Goal: Information Seeking & Learning: Learn about a topic

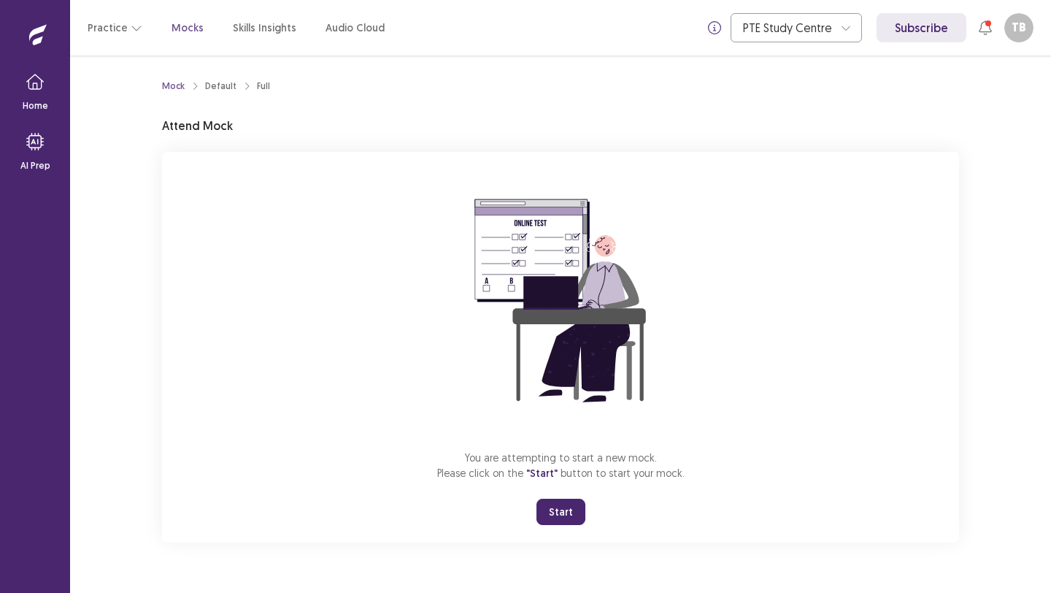
click at [550, 501] on button "Start" at bounding box center [560, 511] width 49 height 26
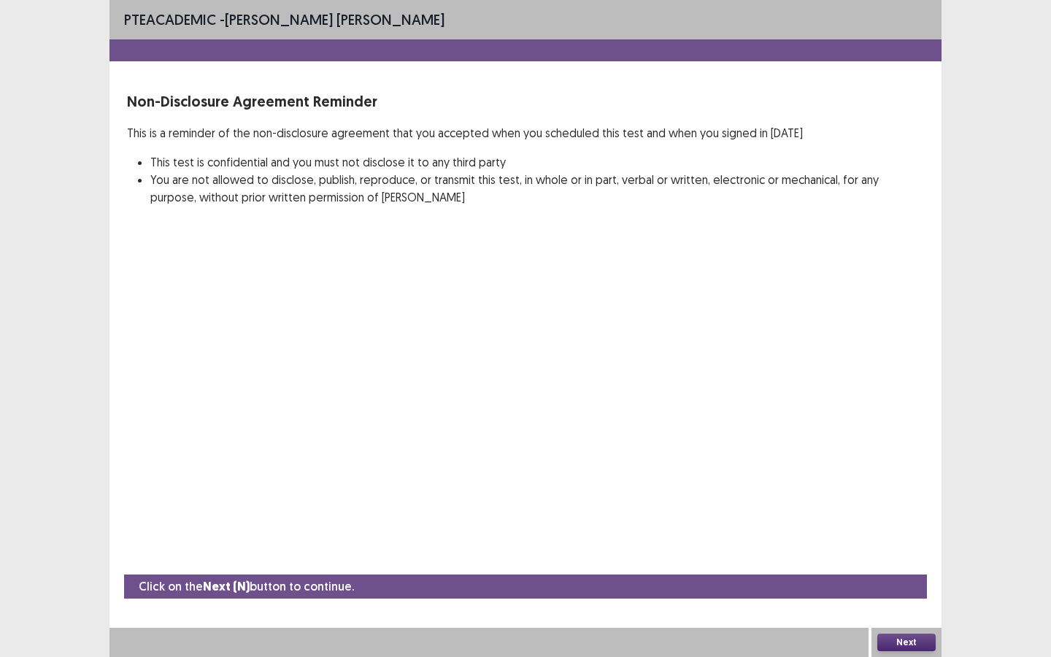
click at [905, 592] on button "Next" at bounding box center [906, 642] width 58 height 18
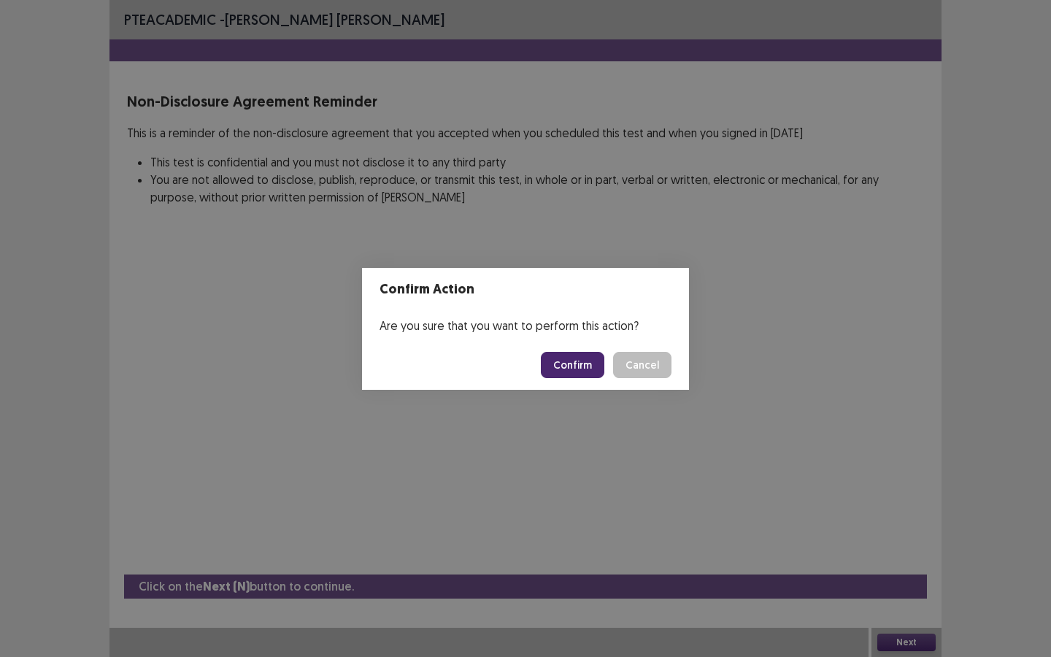
click at [598, 369] on button "Confirm" at bounding box center [572, 365] width 63 height 26
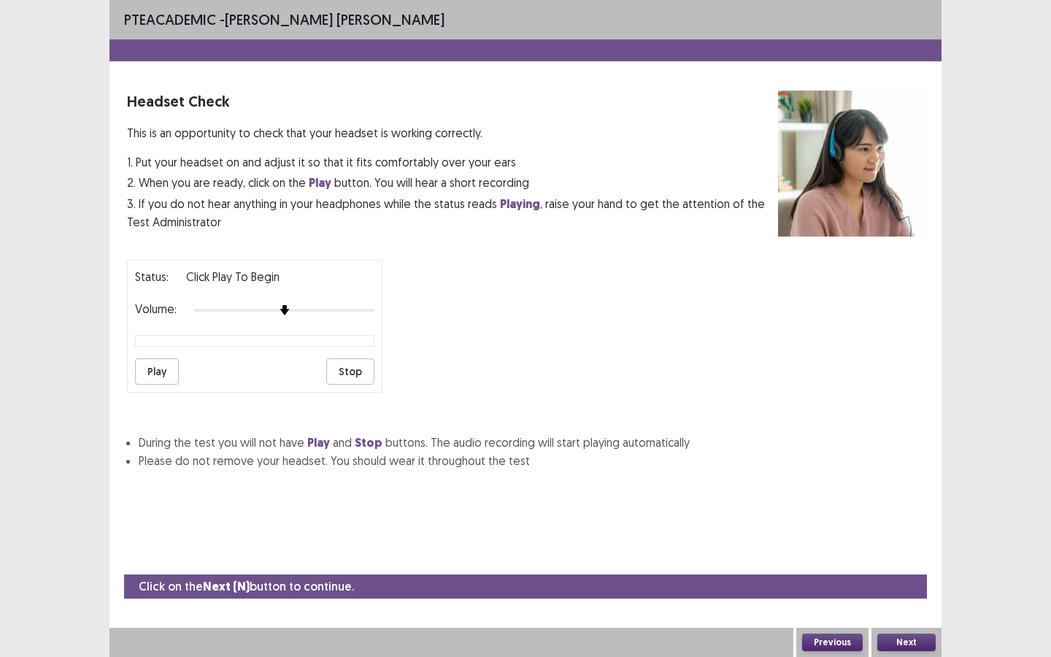
click at [153, 364] on button "Play" at bounding box center [157, 371] width 44 height 26
click at [895, 592] on button "Next" at bounding box center [906, 642] width 58 height 18
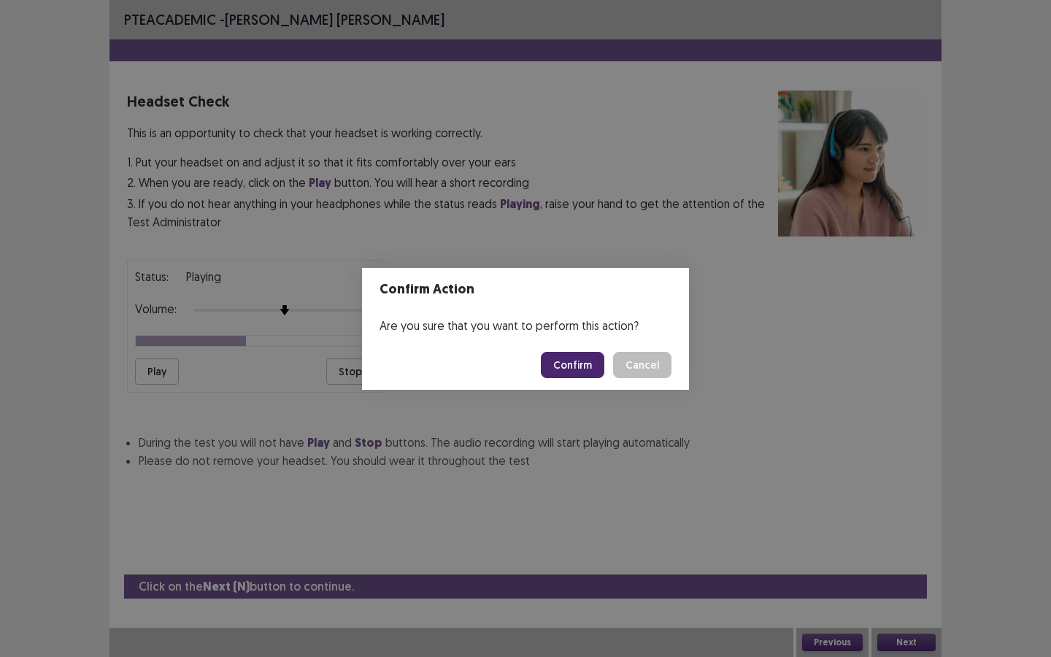
click at [560, 365] on button "Confirm" at bounding box center [572, 365] width 63 height 26
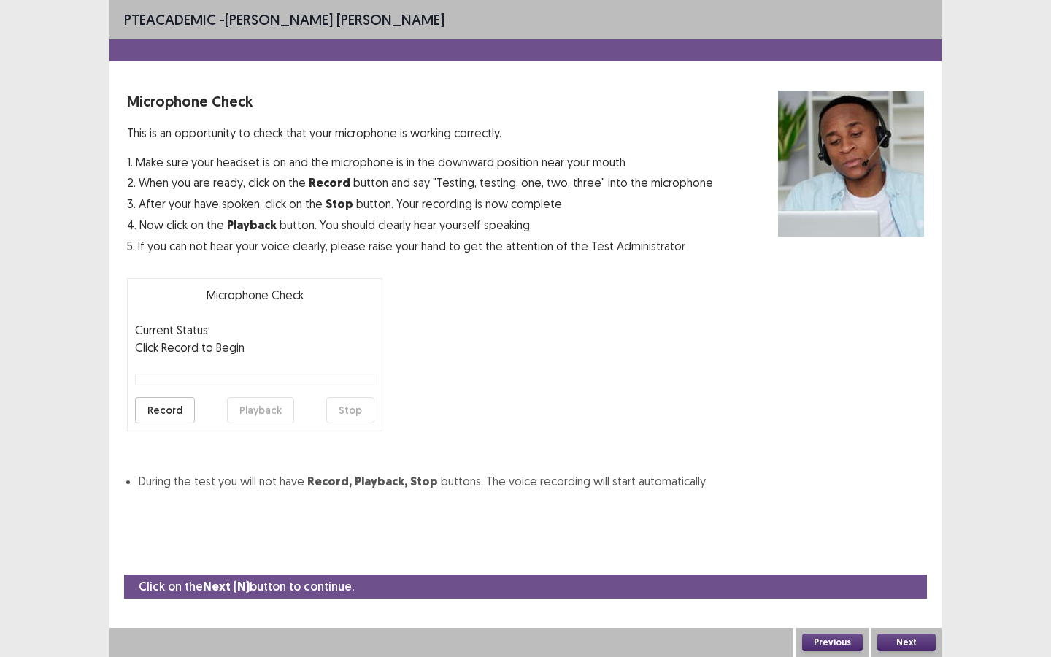
click at [161, 420] on button "Record" at bounding box center [165, 410] width 60 height 26
click at [326, 406] on div "Record Playback Stop" at bounding box center [254, 410] width 239 height 26
drag, startPoint x: 322, startPoint y: 404, endPoint x: 352, endPoint y: 409, distance: 30.4
click at [329, 405] on div "Record Playback Stop" at bounding box center [254, 410] width 239 height 26
click at [352, 409] on button "Stop" at bounding box center [350, 410] width 48 height 26
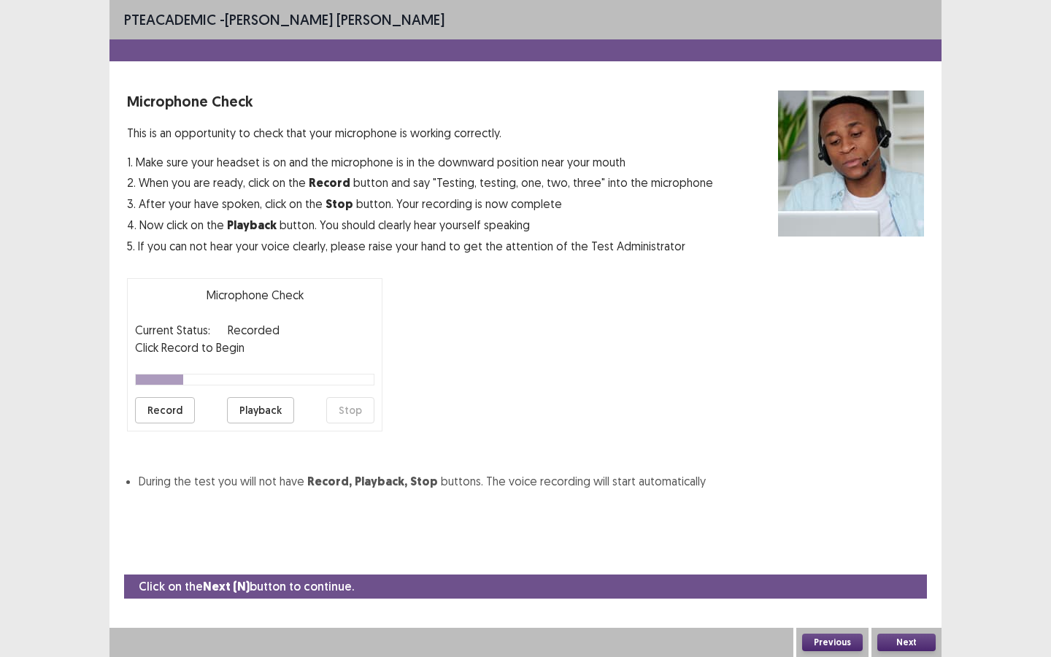
click at [269, 409] on button "Playback" at bounding box center [260, 410] width 67 height 26
click at [903, 592] on button "Next" at bounding box center [906, 642] width 58 height 18
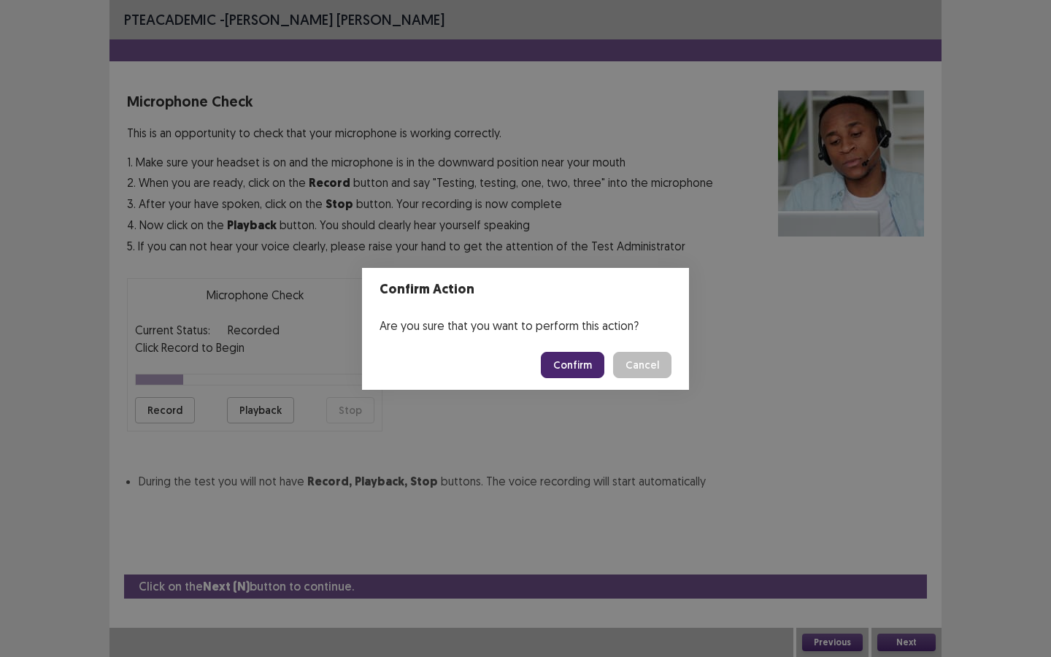
click at [587, 374] on button "Confirm" at bounding box center [572, 365] width 63 height 26
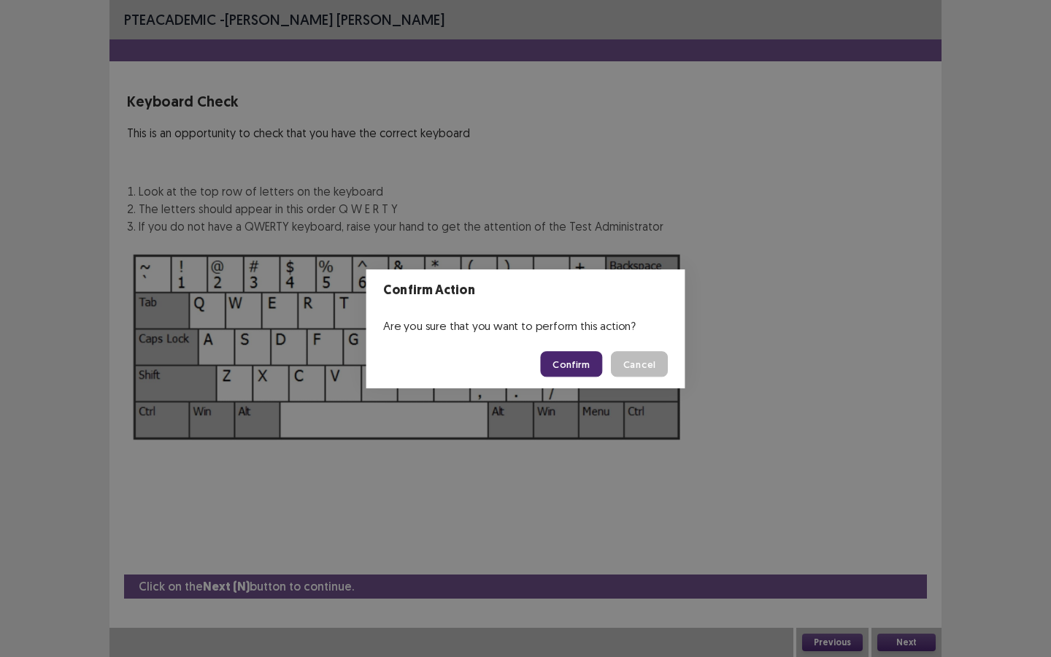
click at [584, 355] on img at bounding box center [407, 347] width 560 height 201
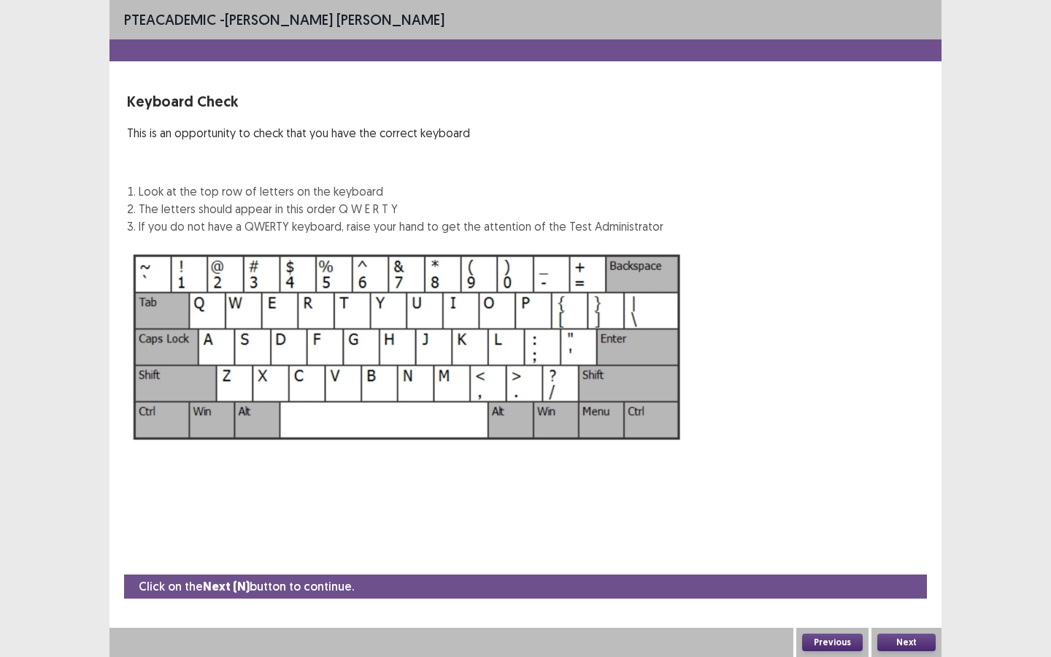
click at [904, 592] on button "Next" at bounding box center [906, 642] width 58 height 18
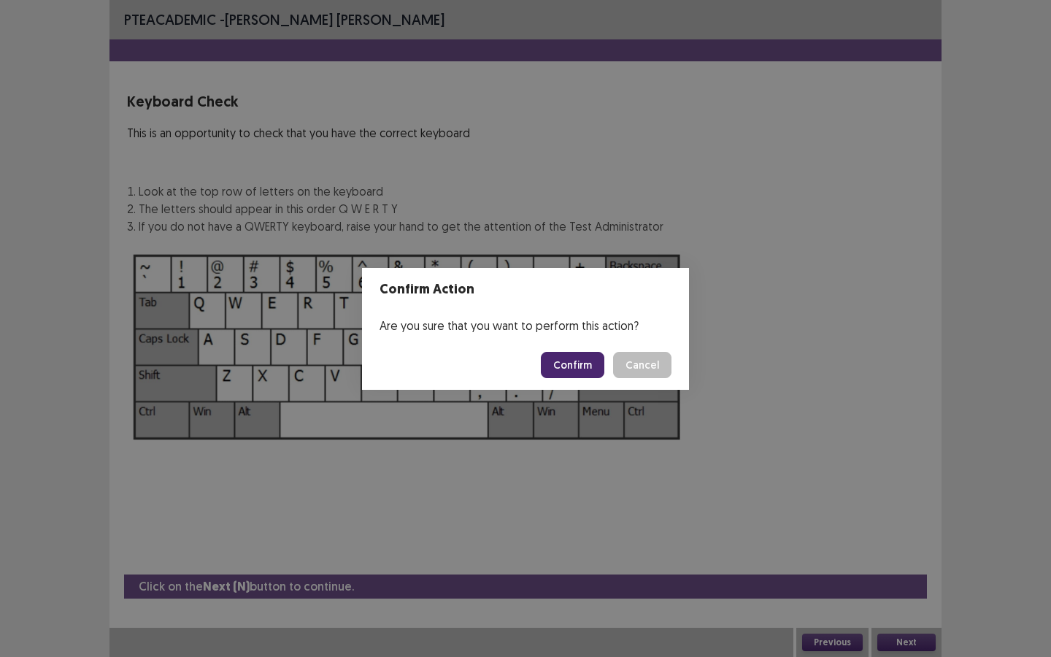
click at [581, 366] on button "Confirm" at bounding box center [572, 365] width 63 height 26
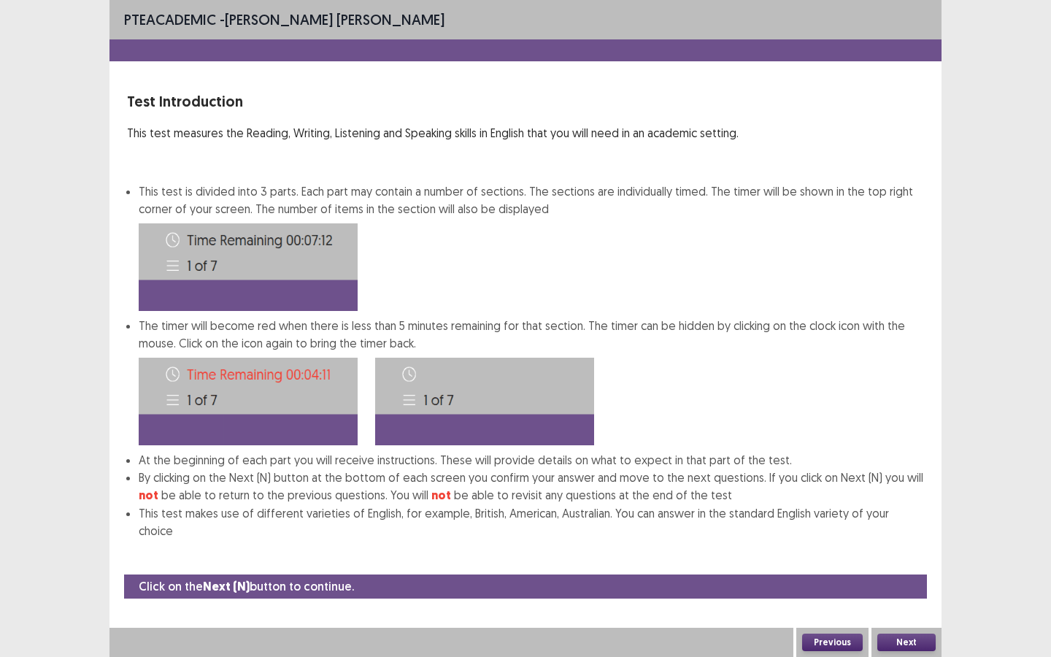
click at [900, 592] on button "Next" at bounding box center [906, 642] width 58 height 18
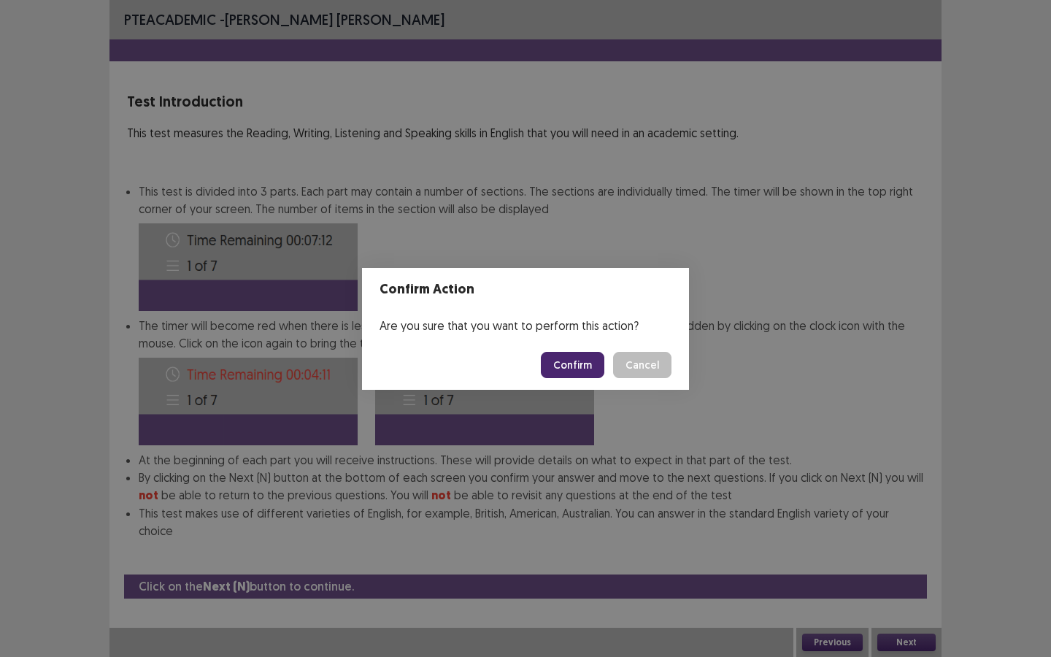
click at [587, 361] on button "Confirm" at bounding box center [572, 365] width 63 height 26
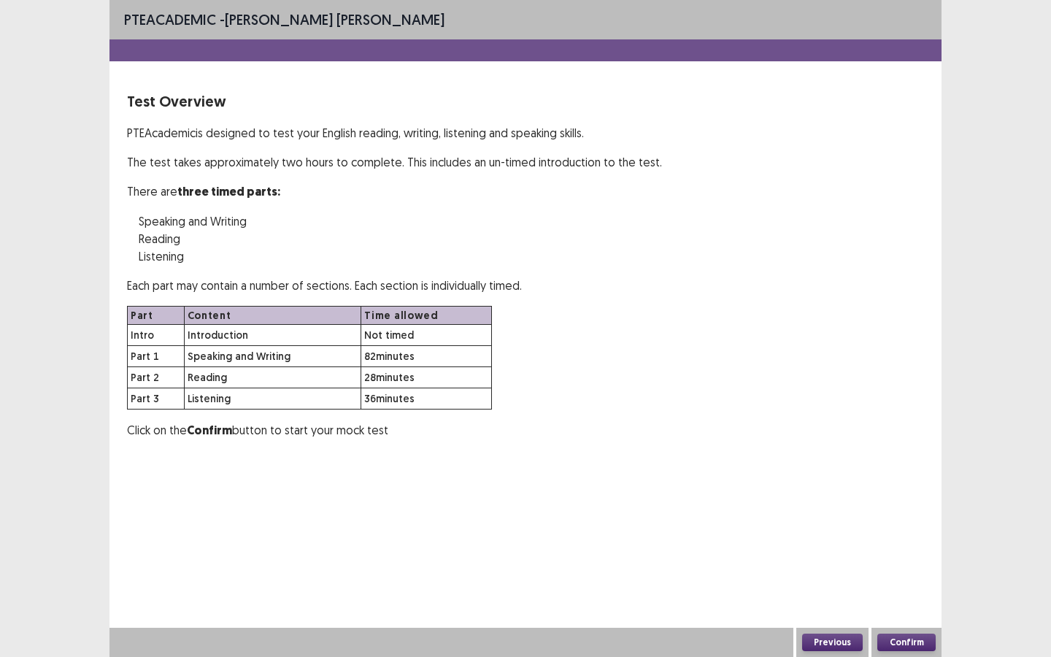
click at [897, 592] on button "Confirm" at bounding box center [906, 642] width 58 height 18
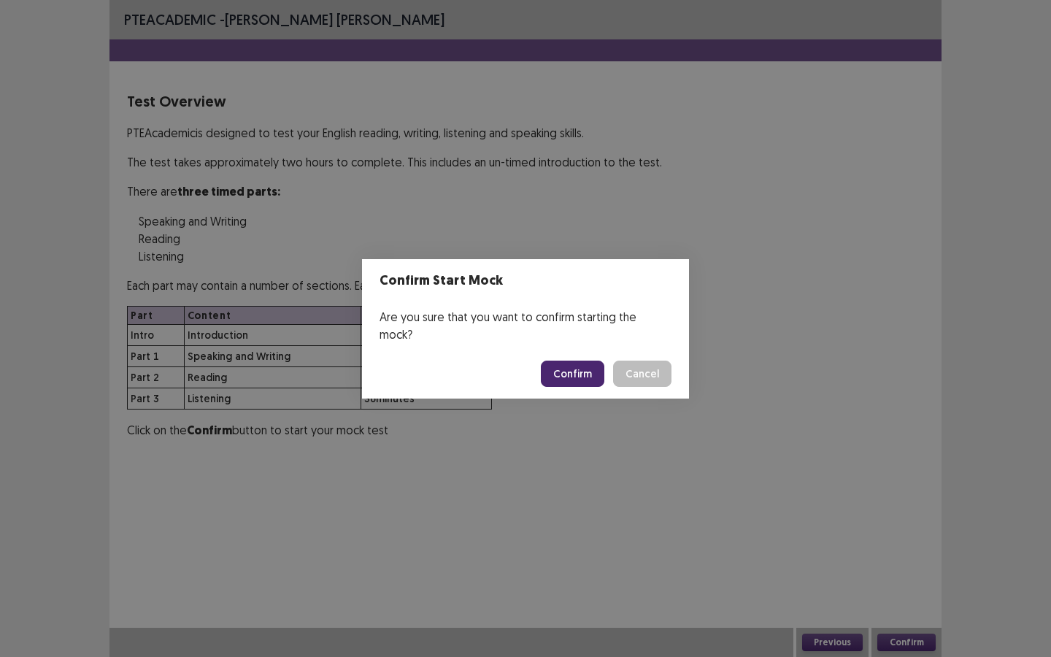
click at [576, 360] on button "Confirm" at bounding box center [572, 373] width 63 height 26
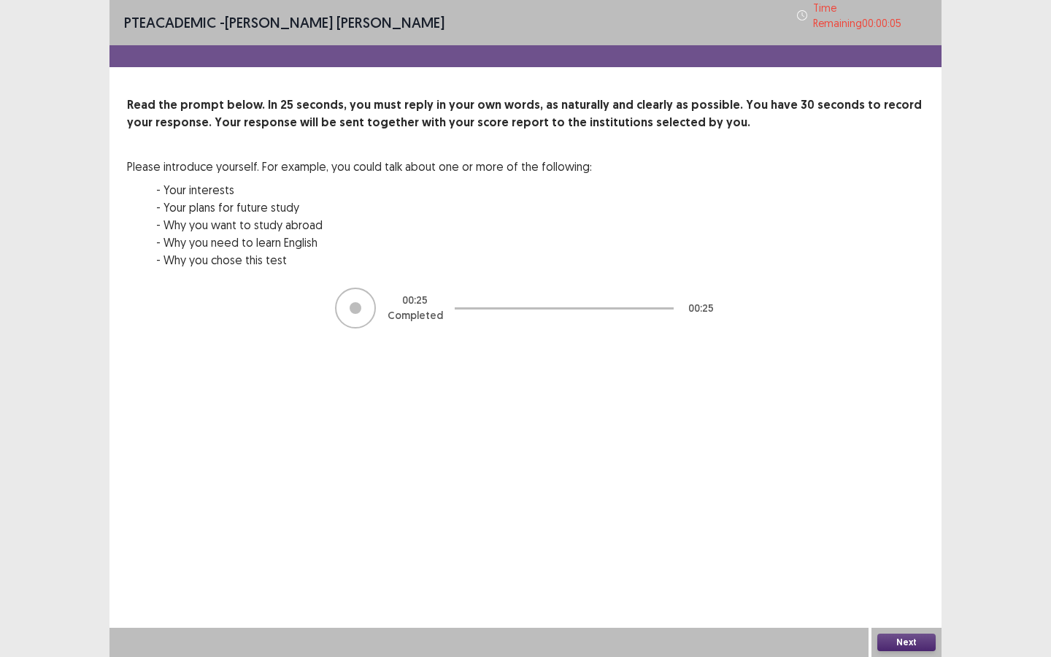
click at [901, 592] on button "Next" at bounding box center [906, 642] width 58 height 18
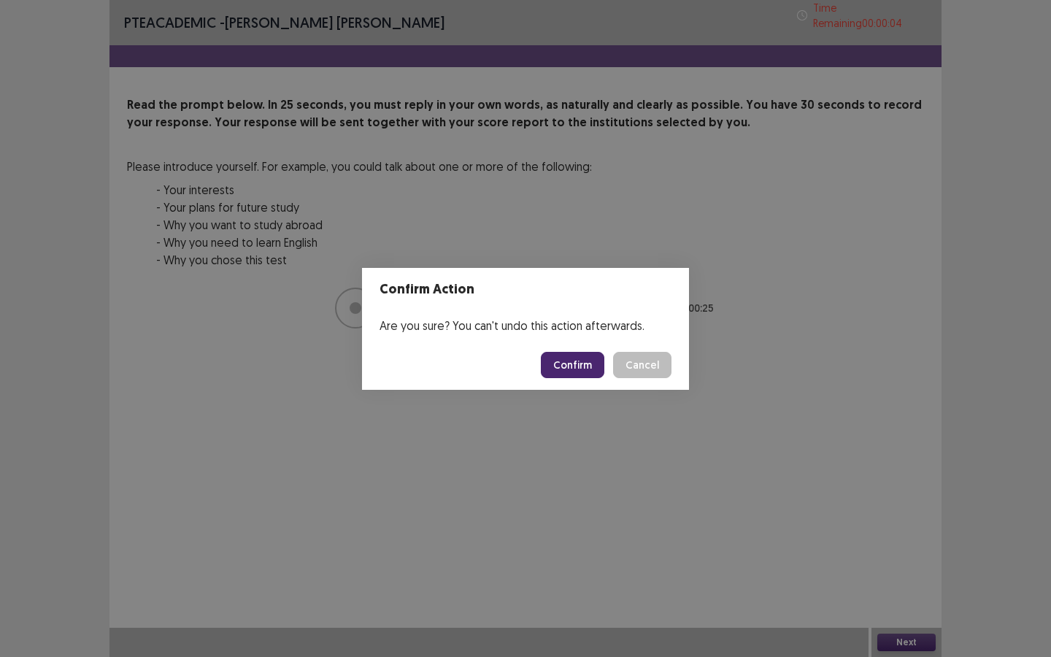
click at [567, 369] on button "Confirm" at bounding box center [572, 365] width 63 height 26
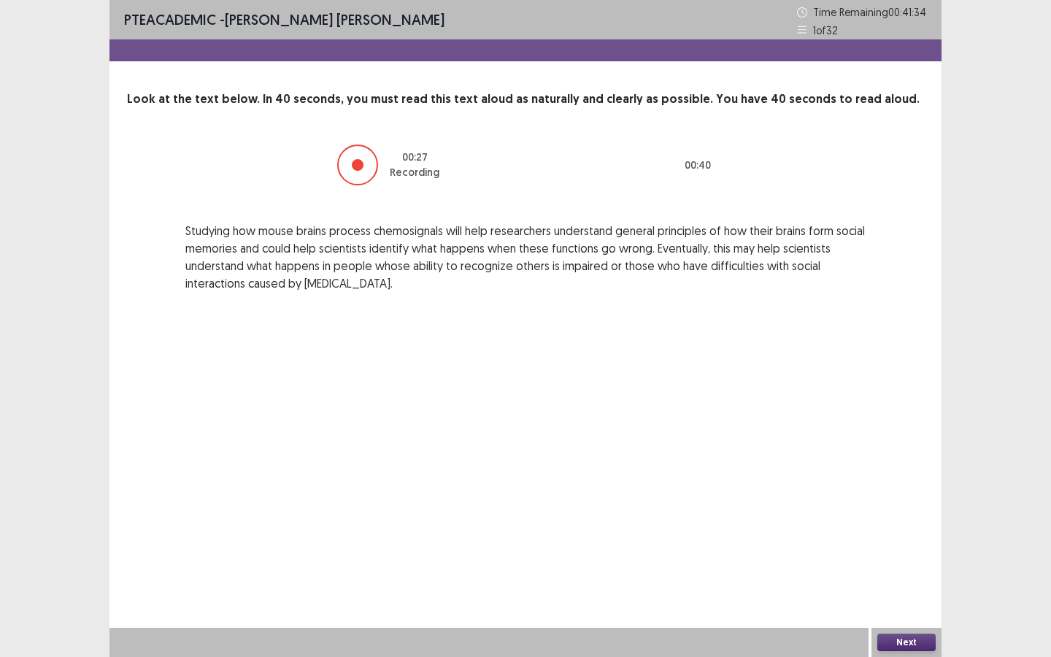
click at [889, 592] on button "Next" at bounding box center [906, 642] width 58 height 18
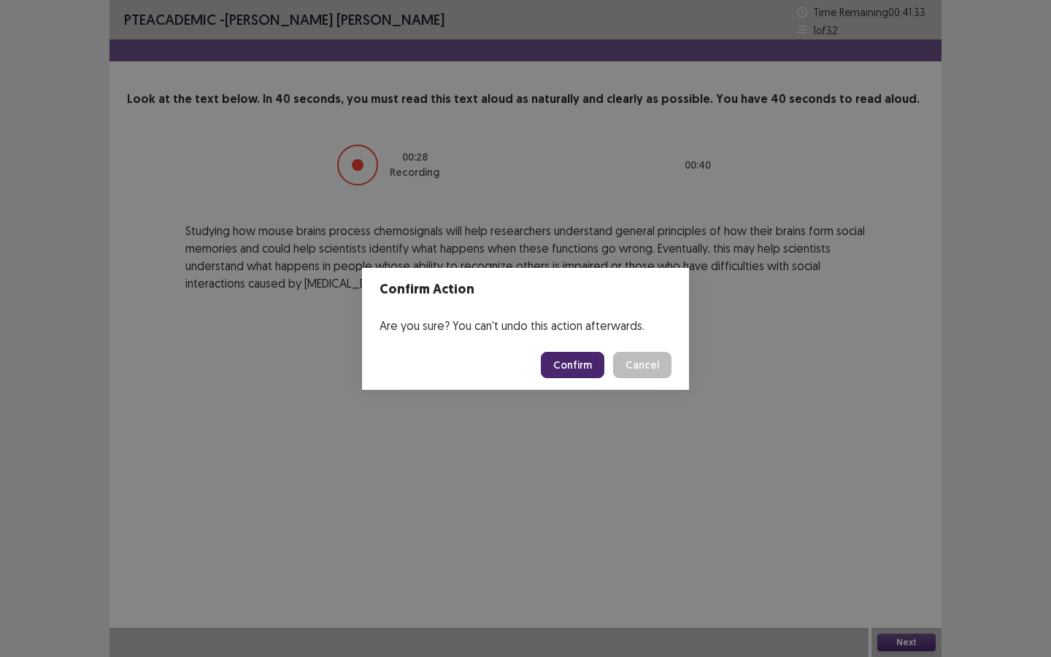
click at [567, 361] on button "Confirm" at bounding box center [572, 365] width 63 height 26
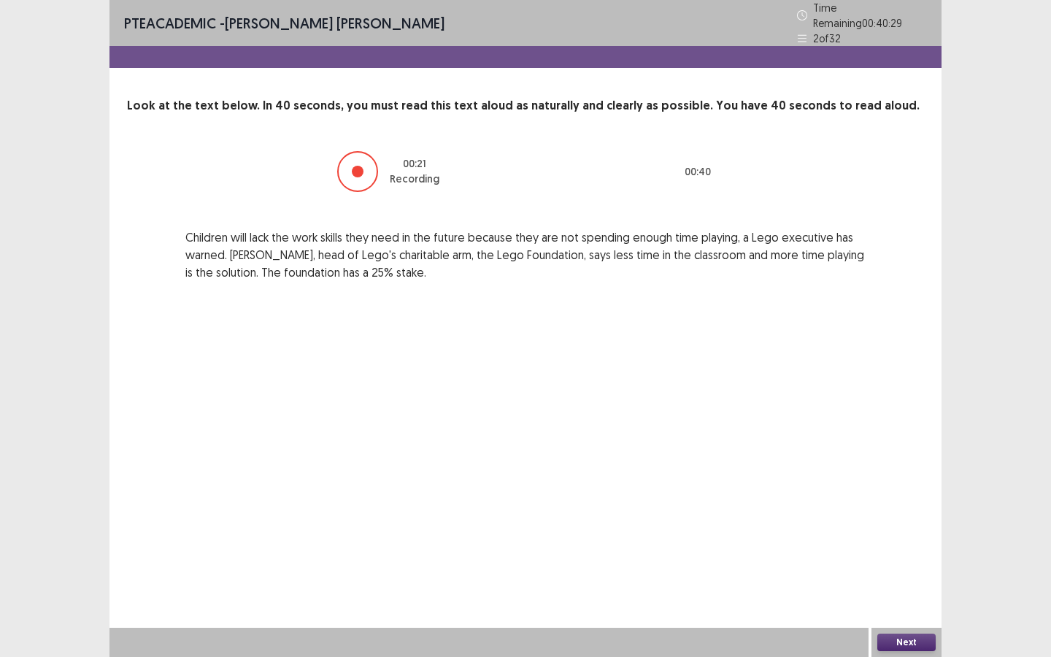
click at [880, 592] on button "Next" at bounding box center [906, 642] width 58 height 18
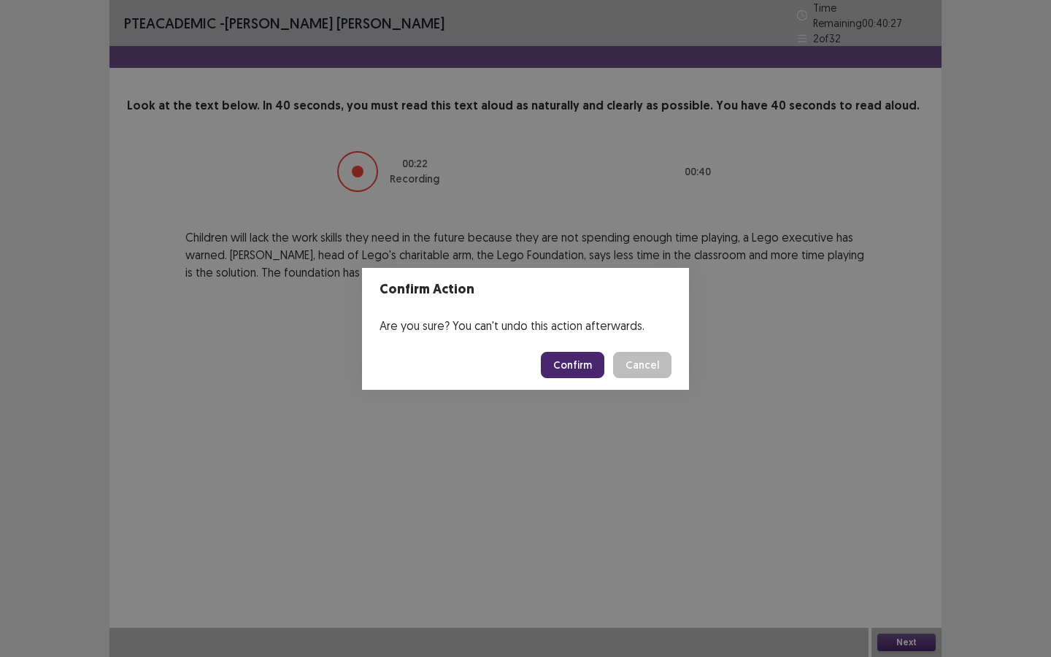
click at [567, 354] on button "Confirm" at bounding box center [572, 365] width 63 height 26
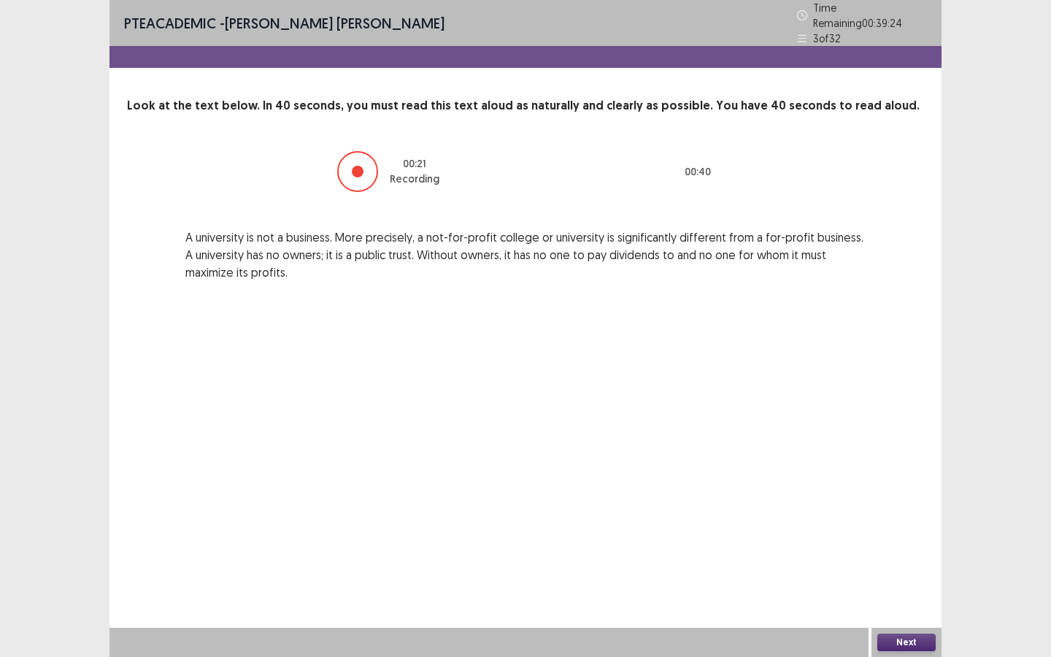
click at [924, 592] on button "Next" at bounding box center [906, 642] width 58 height 18
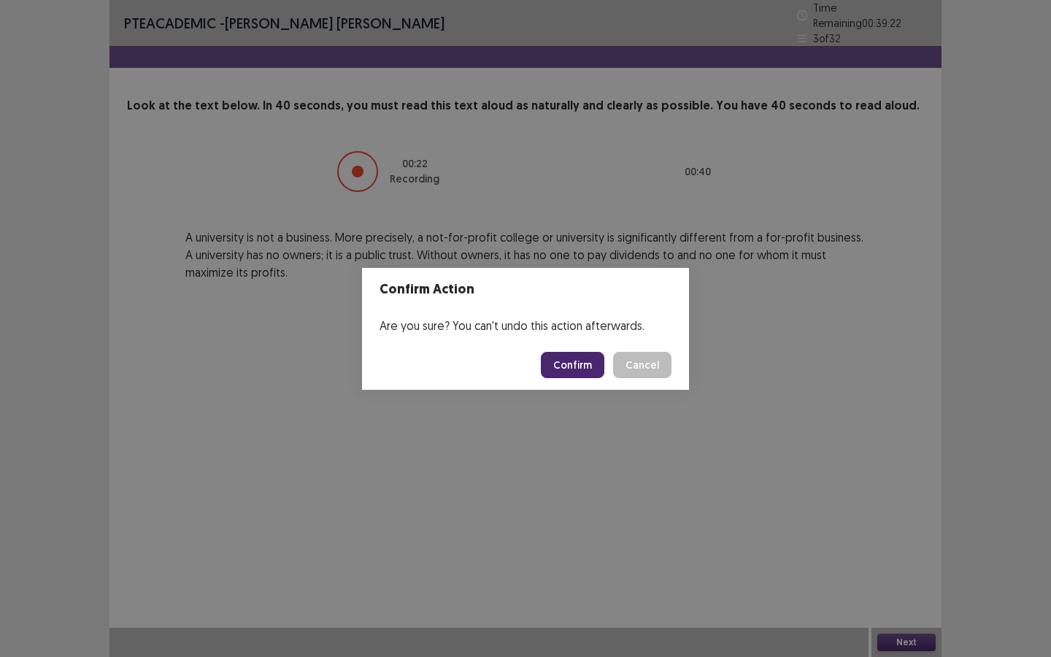
click at [563, 371] on button "Confirm" at bounding box center [572, 365] width 63 height 26
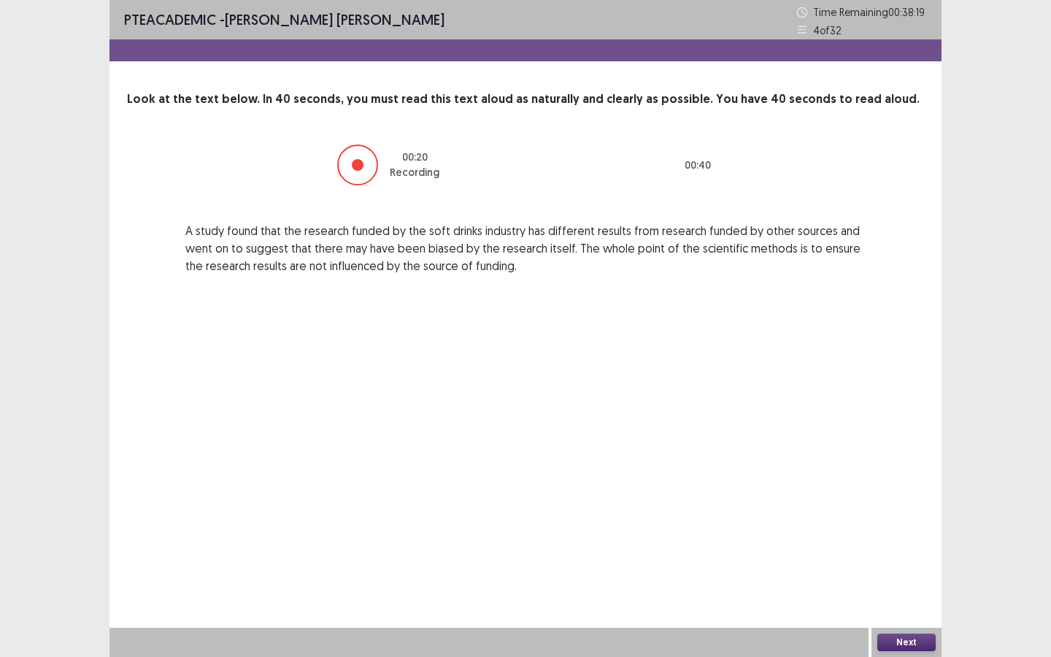
click at [886, 592] on button "Next" at bounding box center [906, 642] width 58 height 18
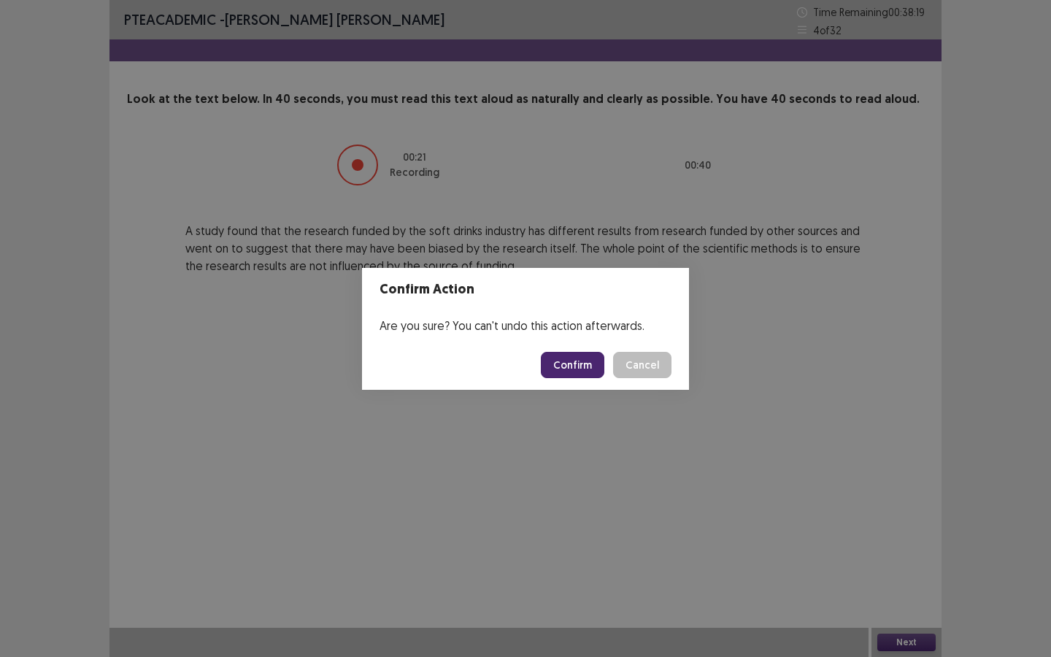
click at [570, 369] on button "Confirm" at bounding box center [572, 365] width 63 height 26
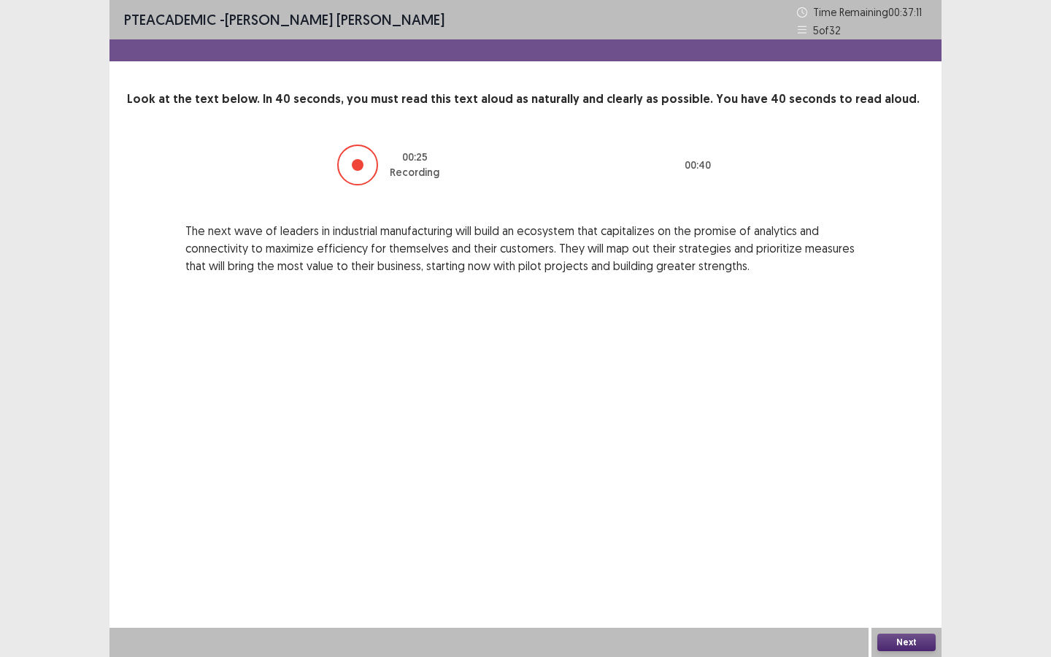
click at [888, 592] on div "Next" at bounding box center [525, 642] width 832 height 29
click at [890, 592] on button "Next" at bounding box center [906, 642] width 58 height 18
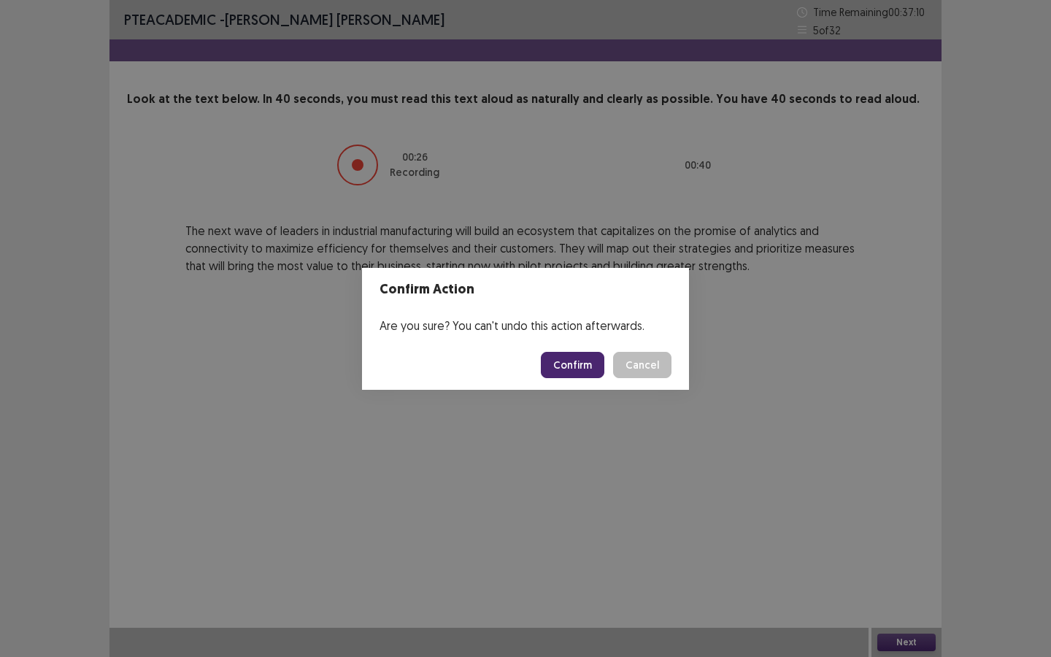
click at [568, 355] on button "Confirm" at bounding box center [572, 365] width 63 height 26
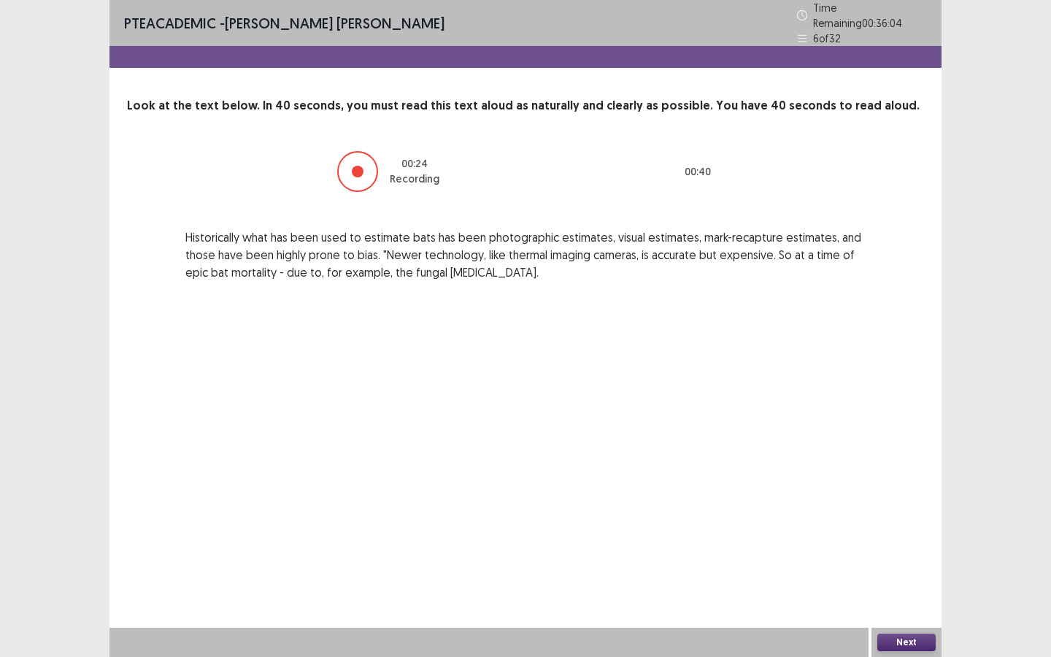
click at [896, 592] on div "Next" at bounding box center [906, 642] width 70 height 29
click at [903, 592] on button "Next" at bounding box center [906, 642] width 58 height 18
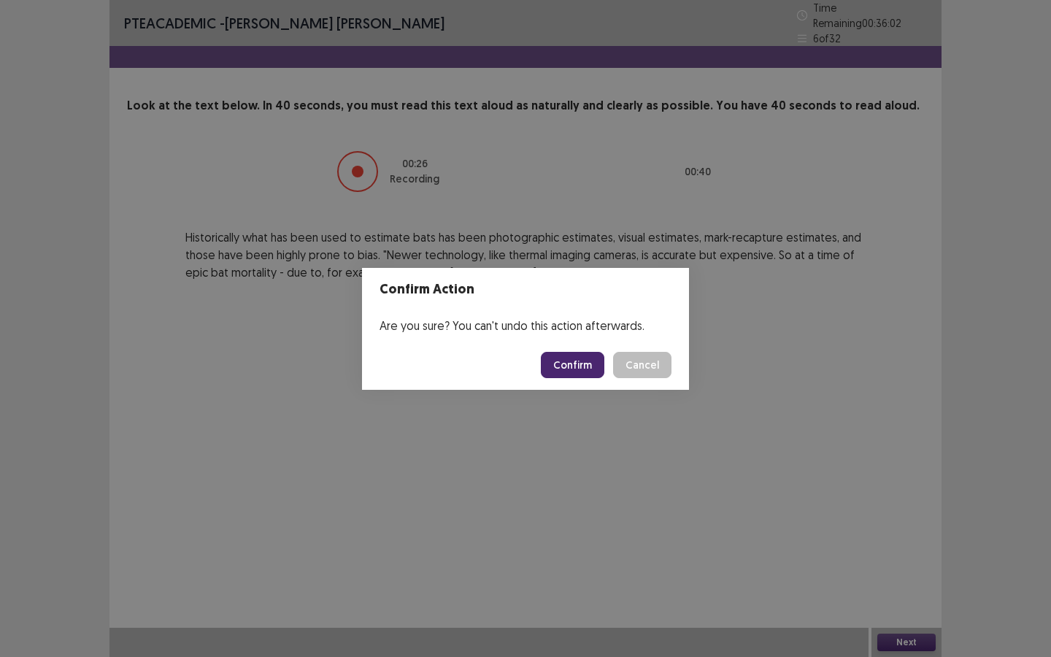
click at [575, 368] on button "Confirm" at bounding box center [572, 365] width 63 height 26
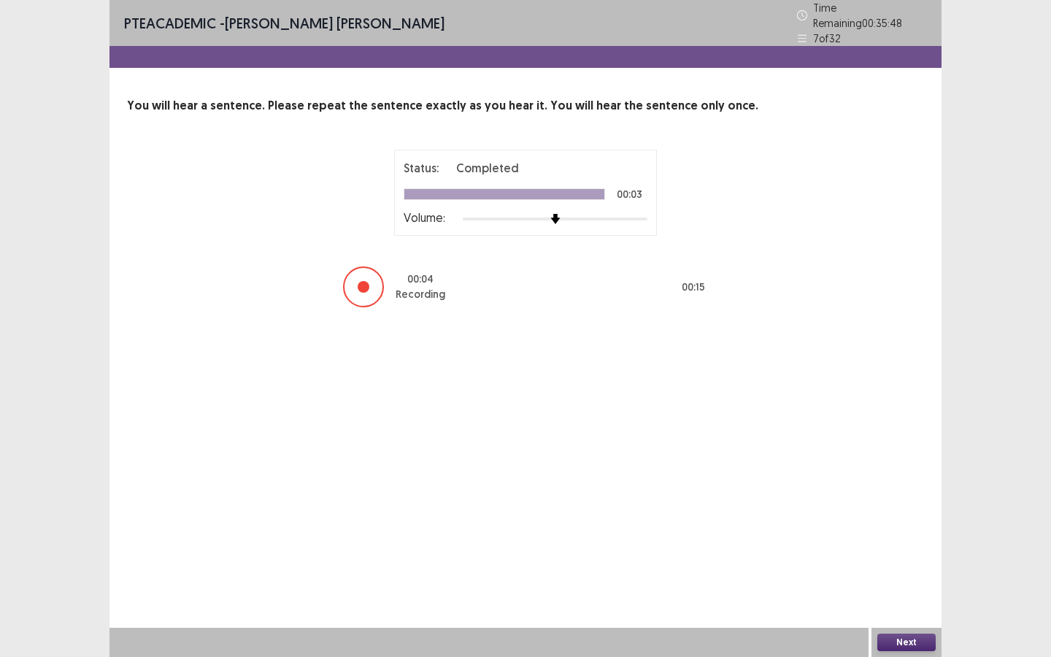
click at [892, 592] on button "Next" at bounding box center [906, 642] width 58 height 18
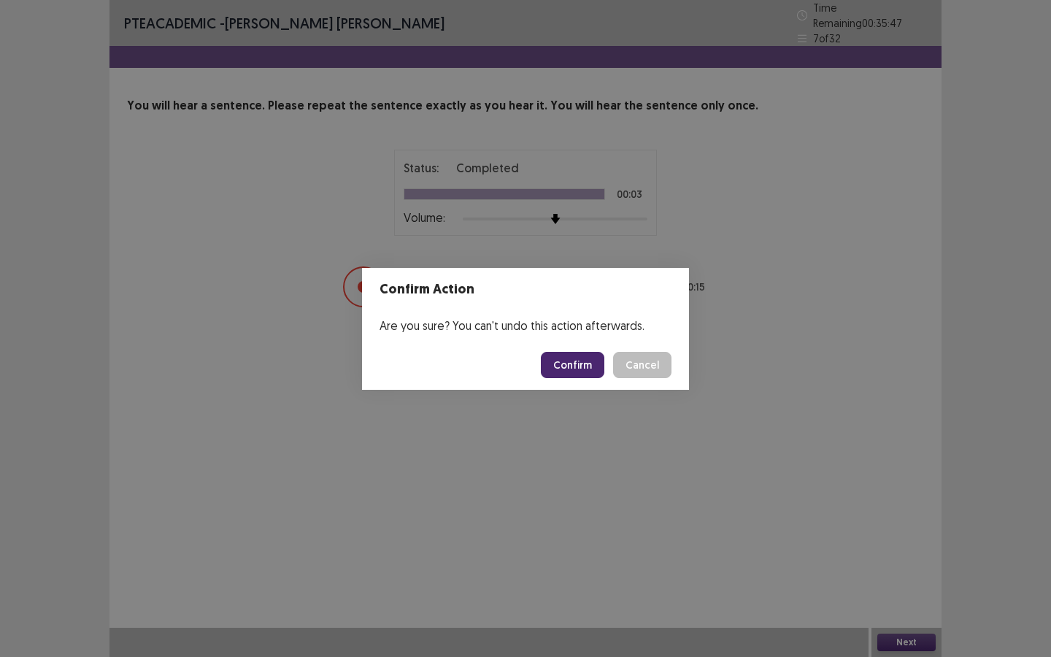
click at [564, 364] on button "Confirm" at bounding box center [572, 365] width 63 height 26
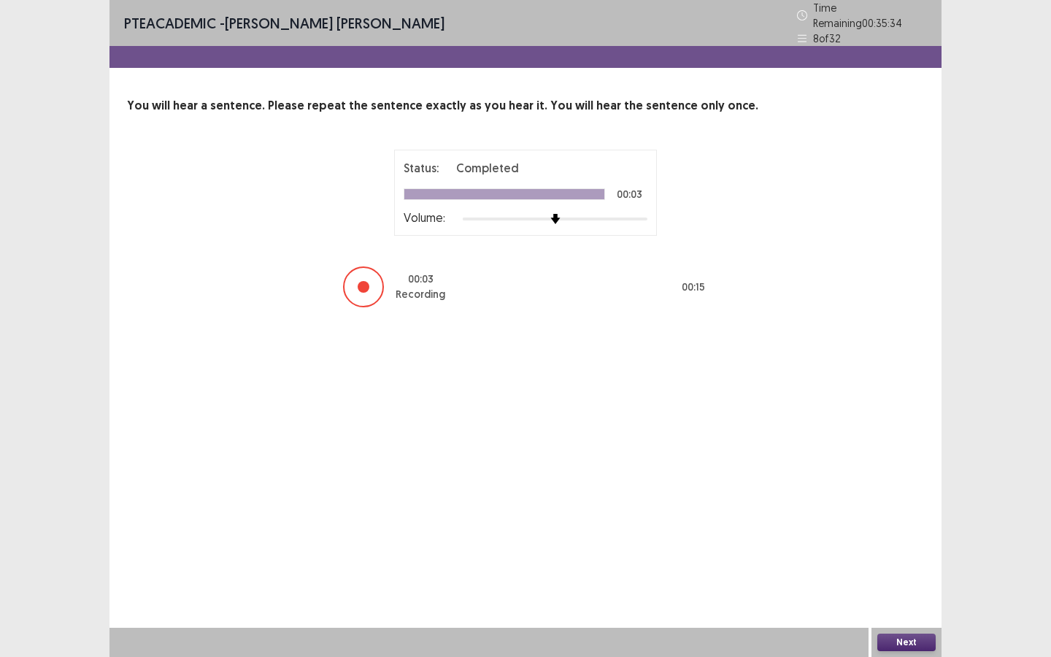
click at [903, 592] on button "Next" at bounding box center [906, 642] width 58 height 18
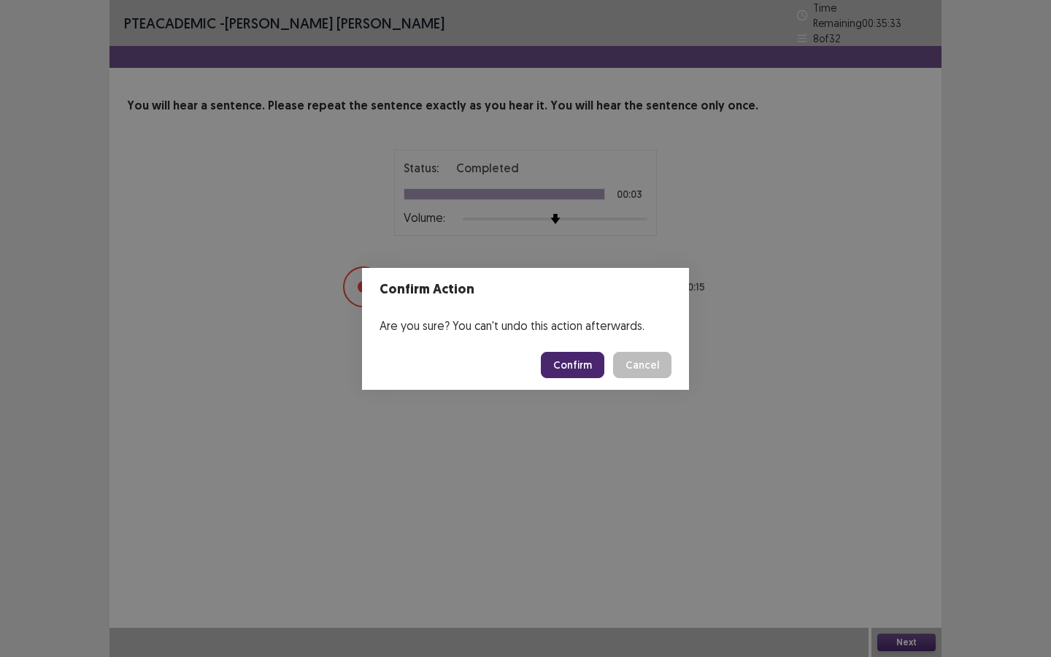
click at [582, 363] on button "Confirm" at bounding box center [572, 365] width 63 height 26
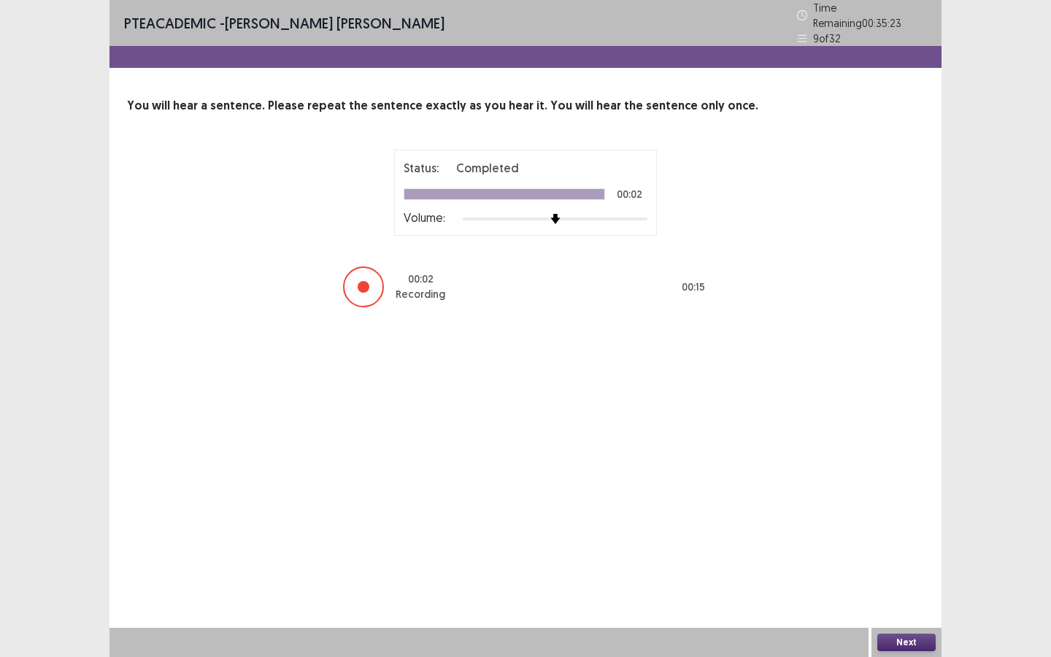
click at [906, 592] on button "Next" at bounding box center [906, 642] width 58 height 18
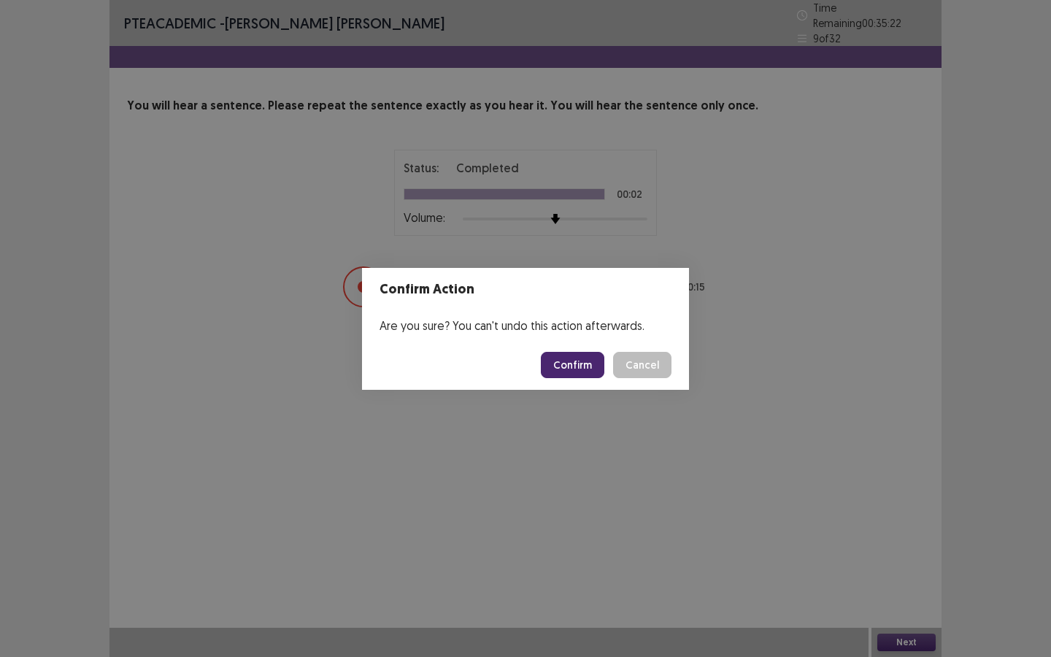
click at [581, 358] on button "Confirm" at bounding box center [572, 365] width 63 height 26
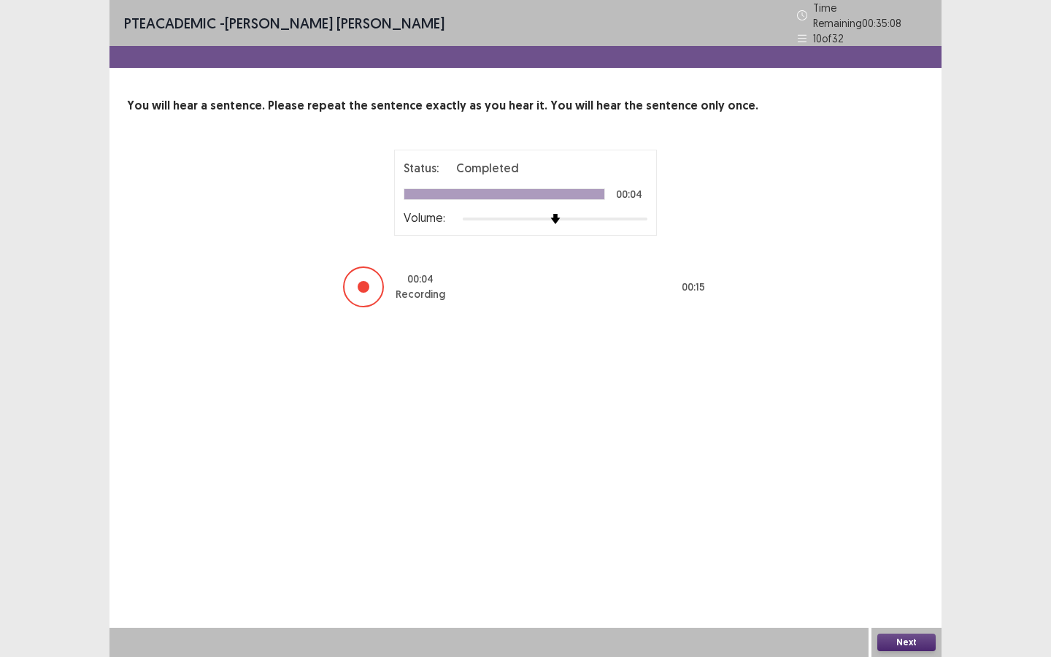
click at [917, 592] on button "Next" at bounding box center [906, 642] width 58 height 18
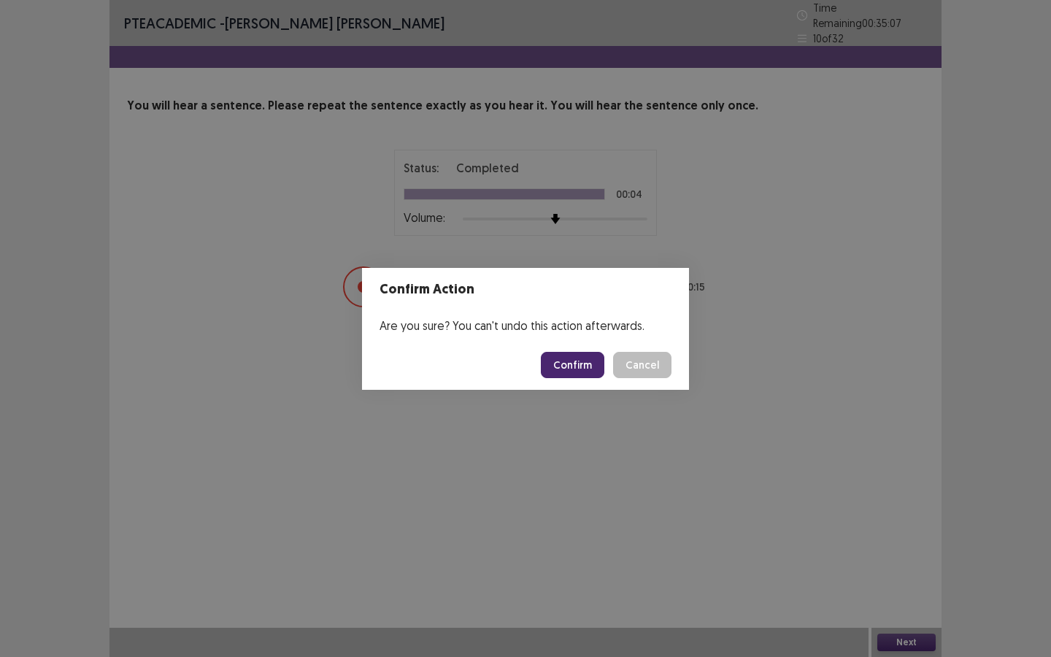
click at [567, 367] on button "Confirm" at bounding box center [572, 365] width 63 height 26
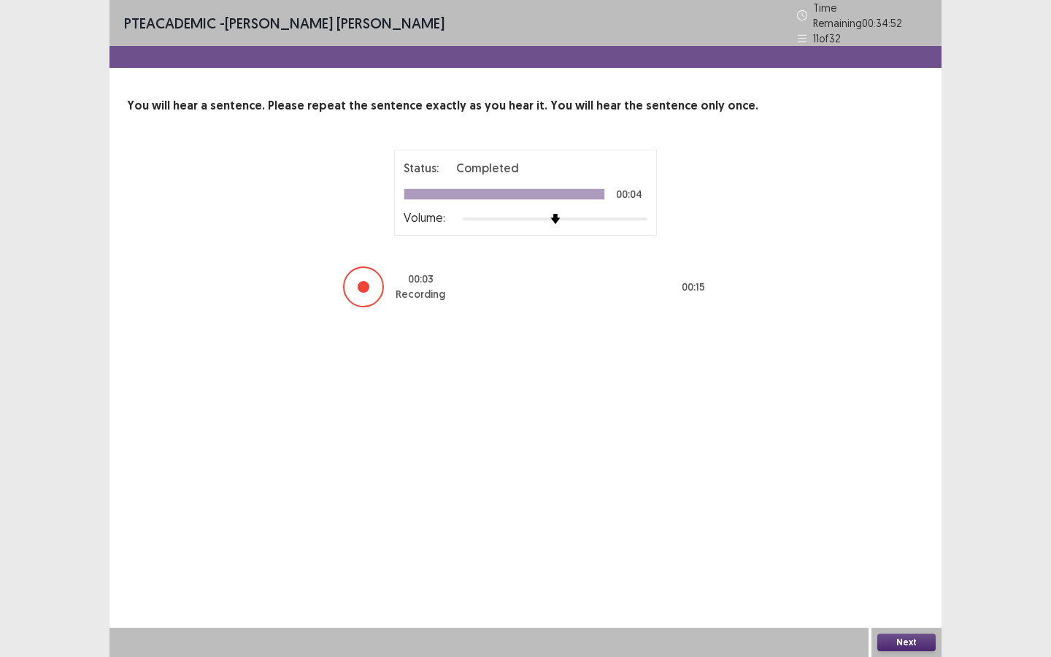
click at [914, 592] on button "Next" at bounding box center [906, 642] width 58 height 18
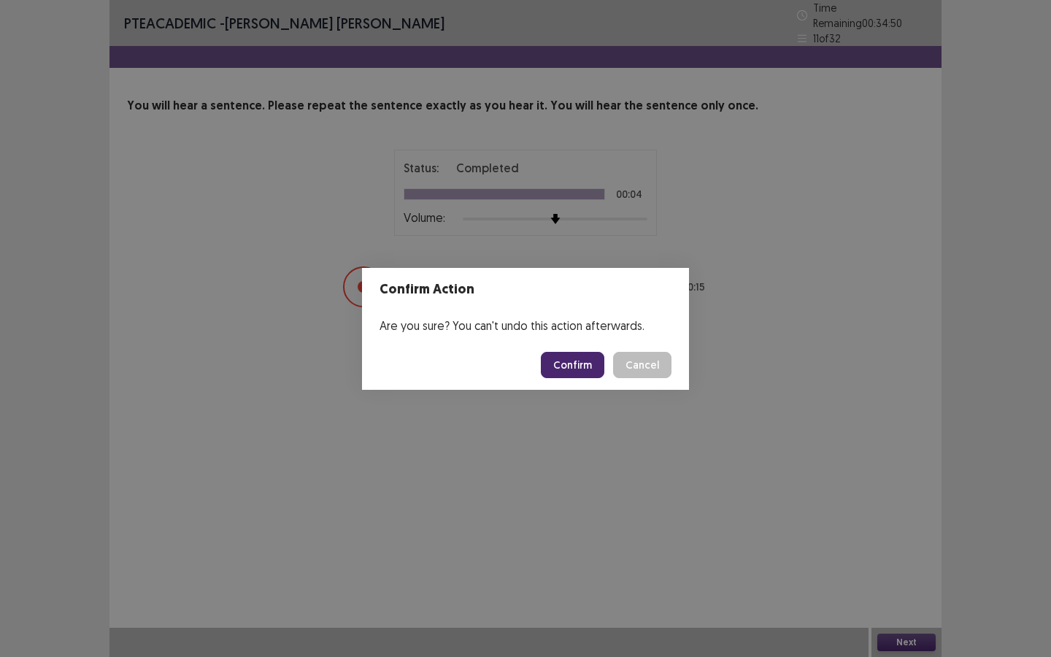
click at [588, 366] on button "Confirm" at bounding box center [572, 365] width 63 height 26
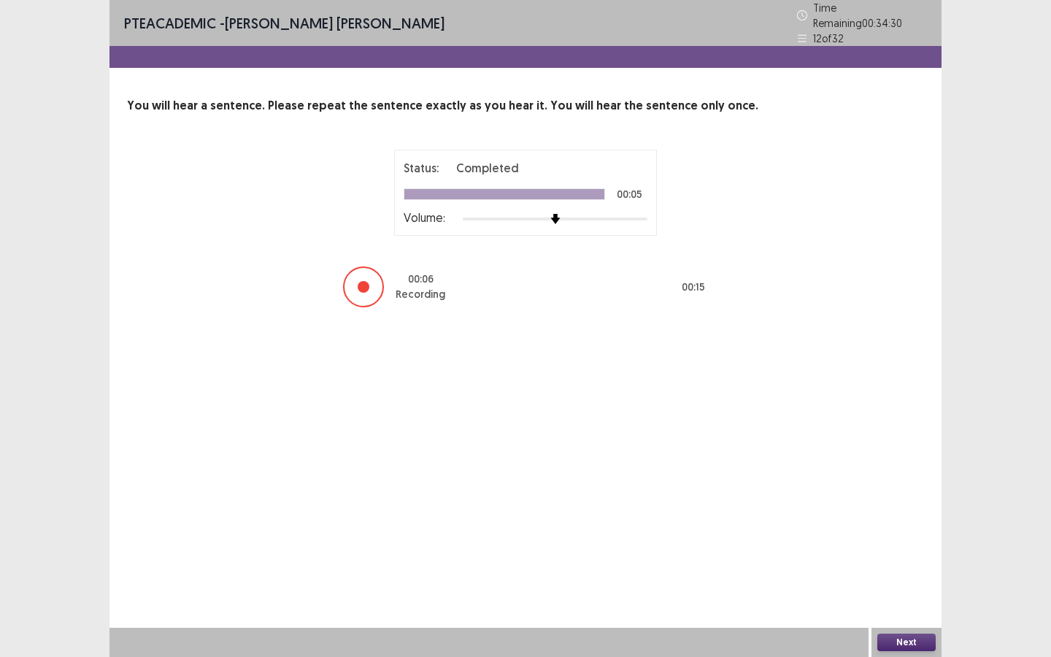
click at [922, 592] on button "Next" at bounding box center [906, 642] width 58 height 18
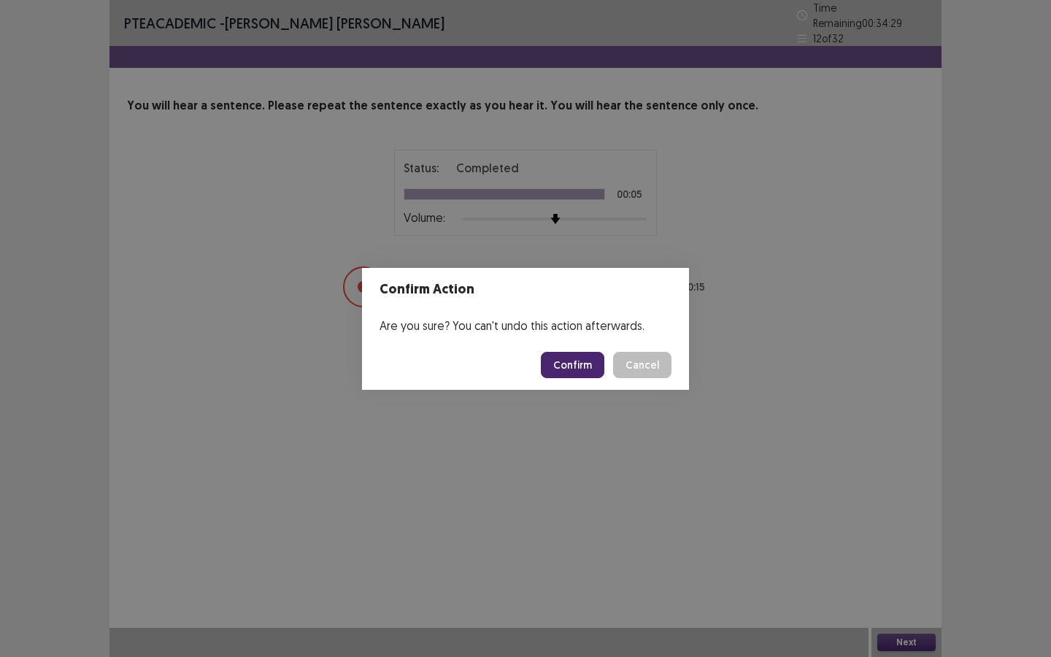
click at [583, 369] on button "Confirm" at bounding box center [572, 365] width 63 height 26
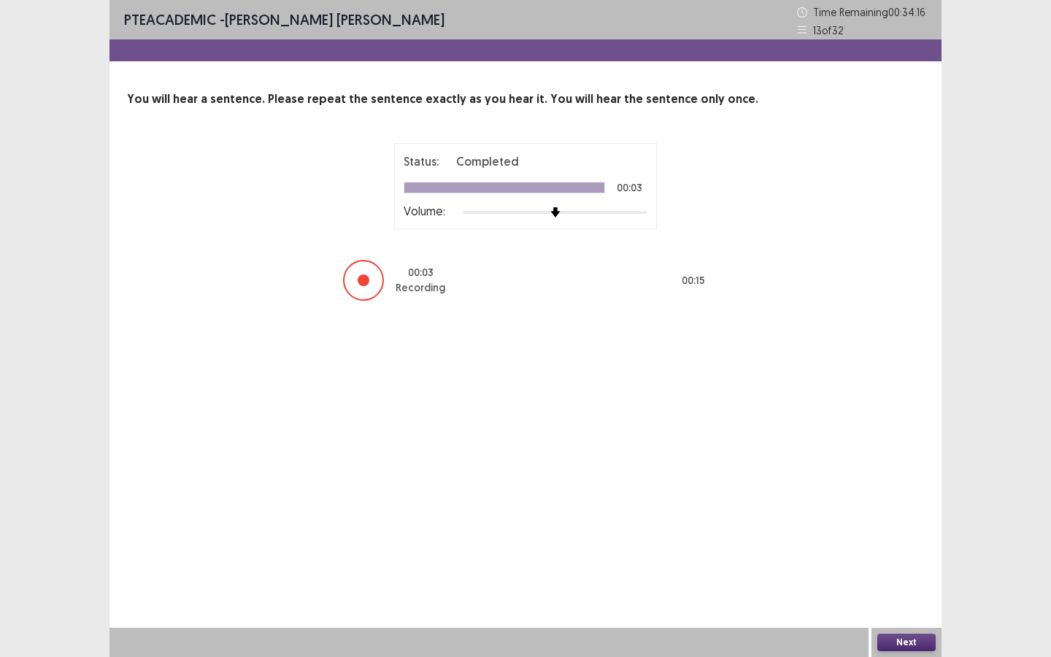
click at [912, 592] on button "Next" at bounding box center [906, 642] width 58 height 18
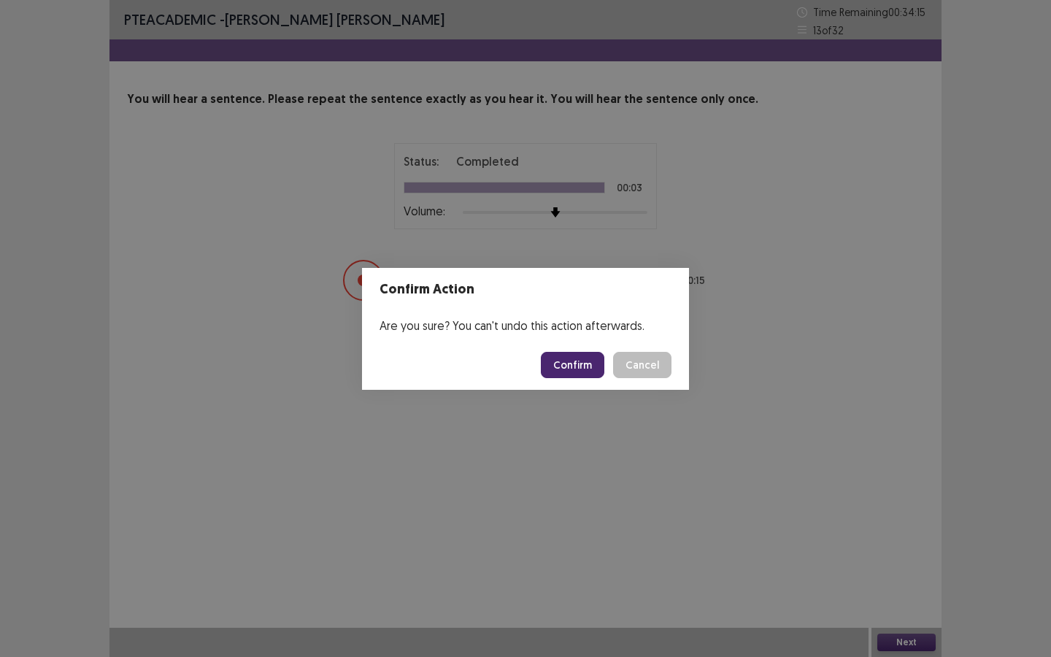
click at [571, 371] on button "Confirm" at bounding box center [572, 365] width 63 height 26
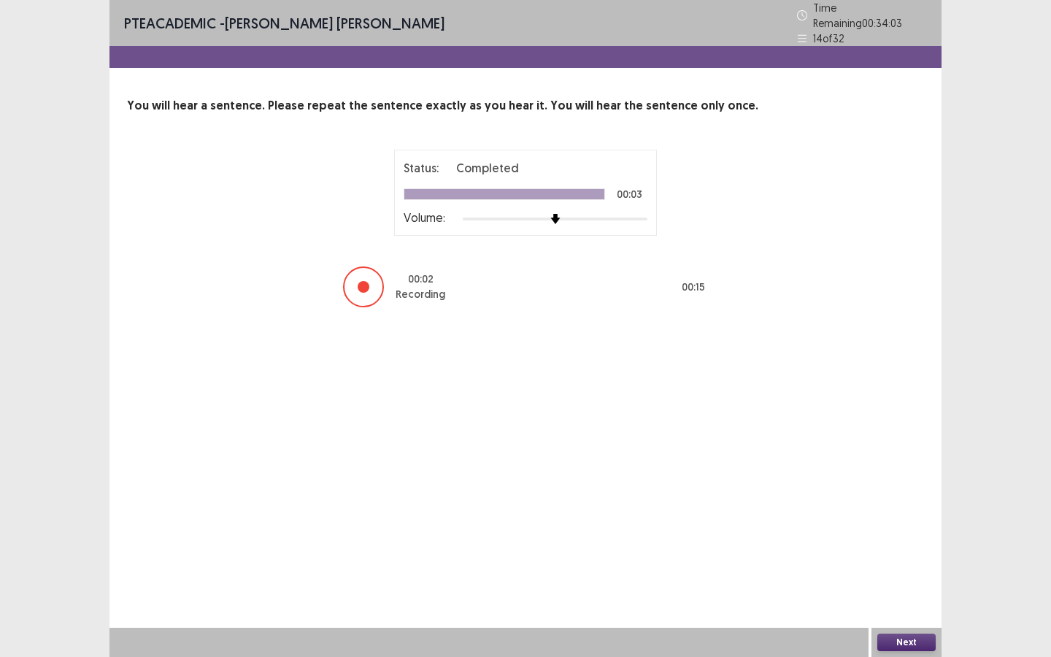
click at [907, 592] on button "Next" at bounding box center [906, 642] width 58 height 18
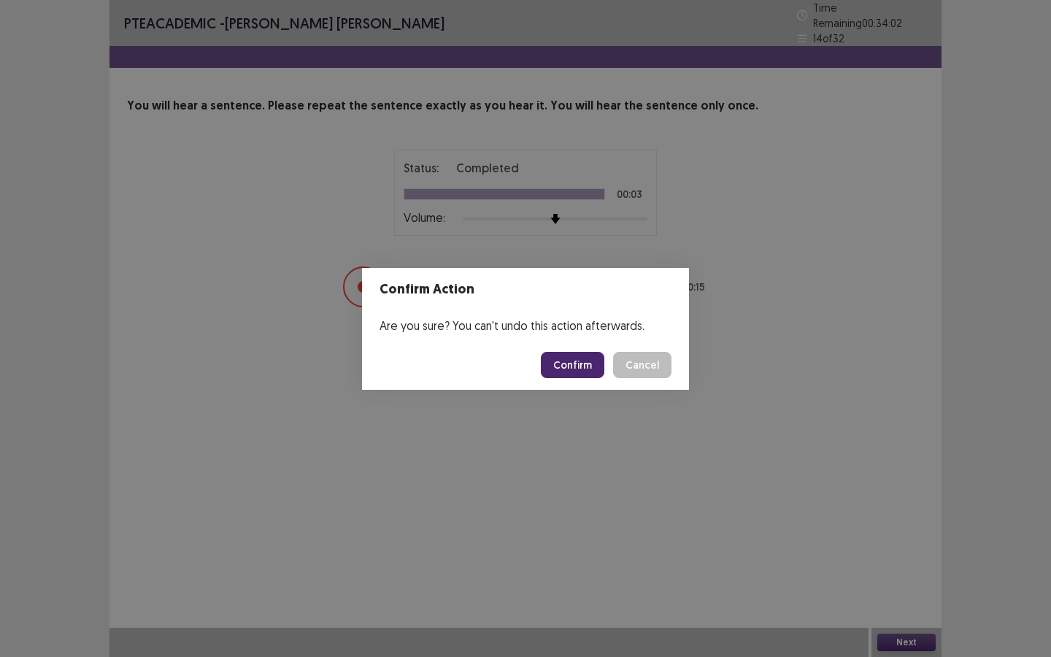
click at [573, 358] on button "Confirm" at bounding box center [572, 365] width 63 height 26
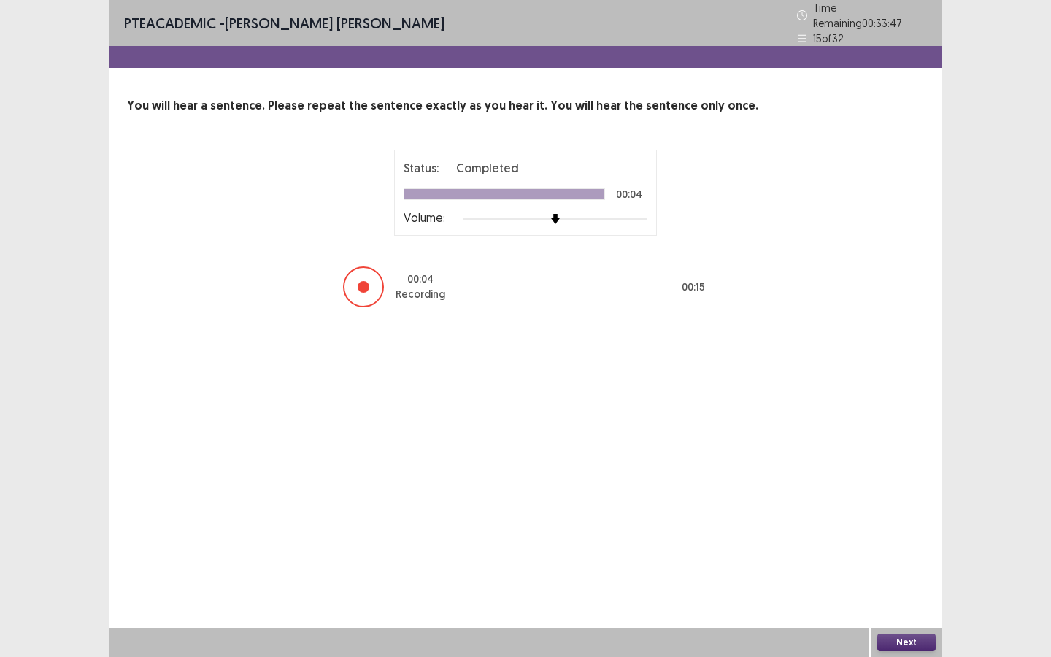
click at [911, 592] on button "Next" at bounding box center [906, 642] width 58 height 18
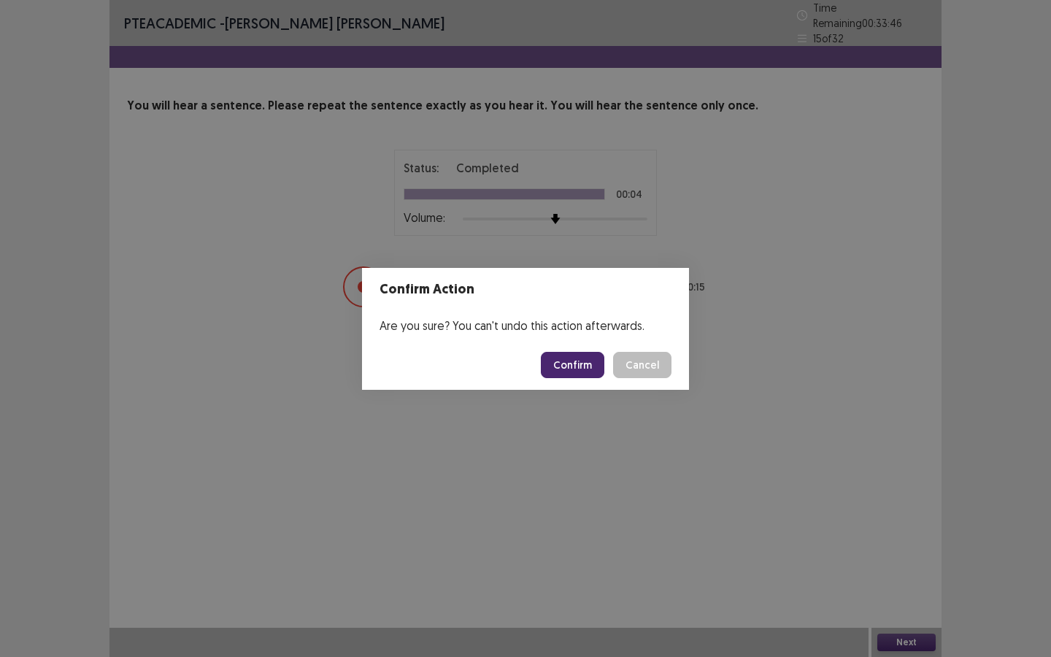
click at [565, 363] on button "Confirm" at bounding box center [572, 365] width 63 height 26
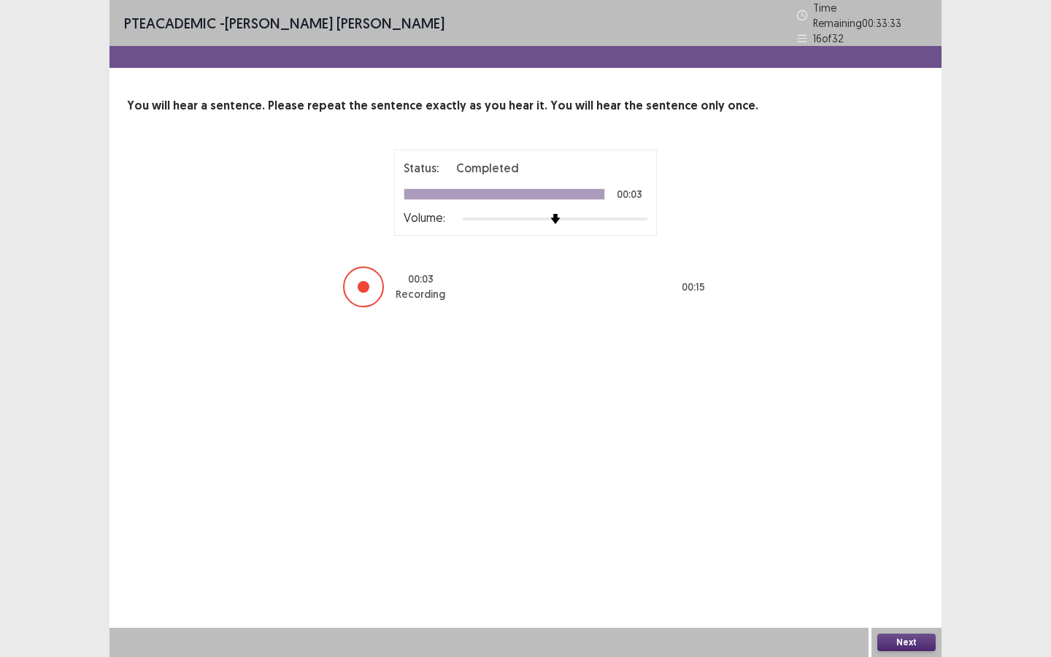
click at [911, 592] on button "Next" at bounding box center [906, 642] width 58 height 18
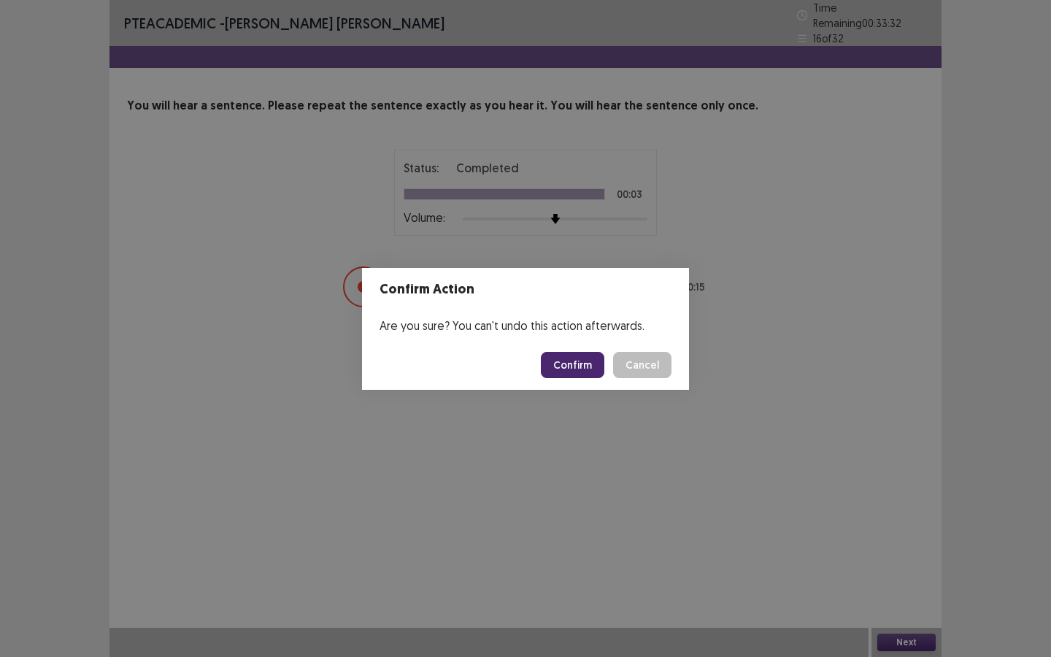
click at [571, 355] on button "Confirm" at bounding box center [572, 365] width 63 height 26
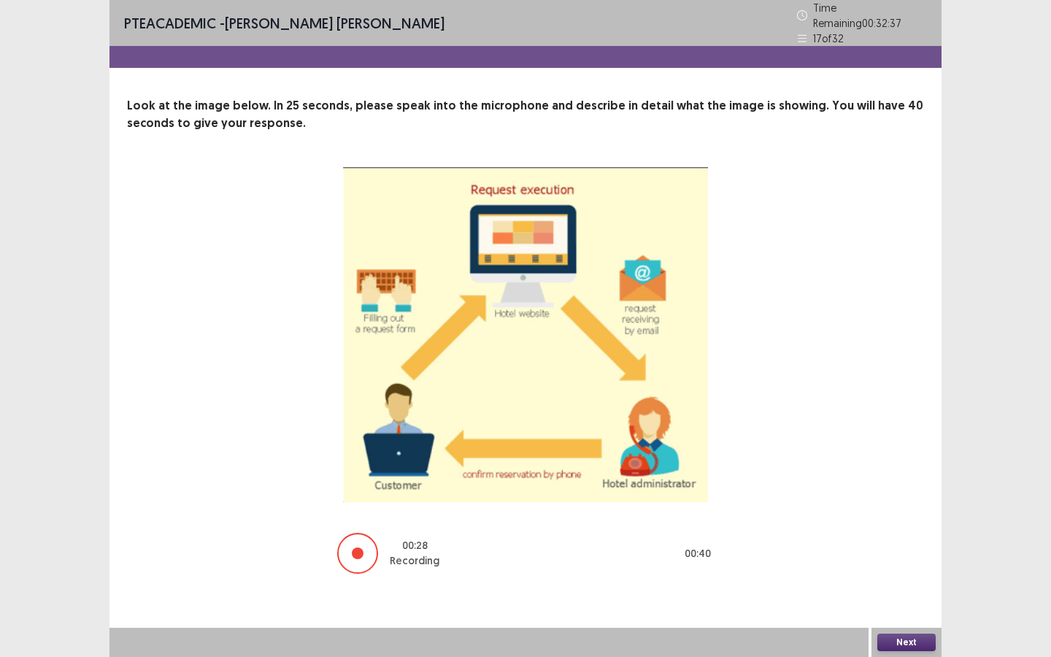
click at [897, 592] on button "Next" at bounding box center [906, 642] width 58 height 18
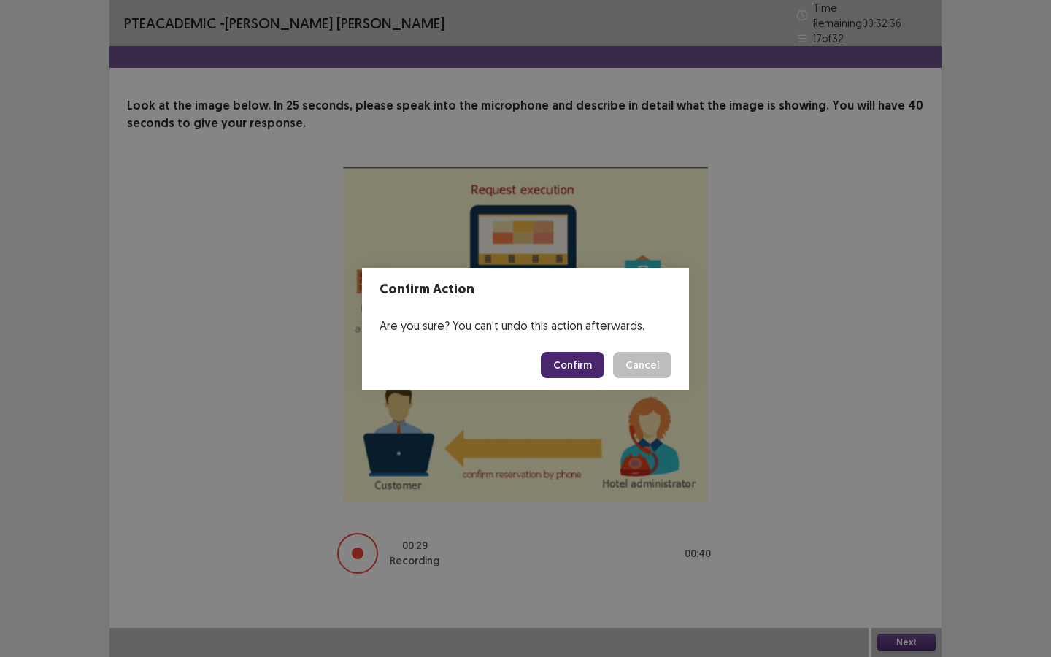
click at [568, 371] on button "Confirm" at bounding box center [572, 365] width 63 height 26
click at [640, 366] on div "Loading... Confirm Cancel" at bounding box center [606, 365] width 131 height 26
click at [640, 363] on div "Loading... Confirm Cancel" at bounding box center [606, 365] width 131 height 26
